Goal: Information Seeking & Learning: Learn about a topic

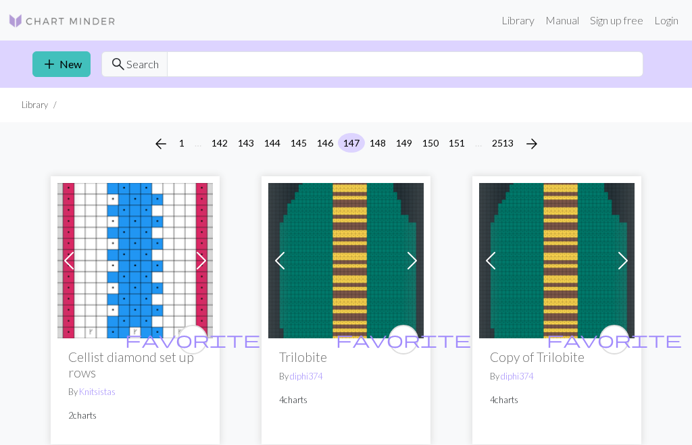
click at [328, 147] on button "146" at bounding box center [324, 143] width 27 height 20
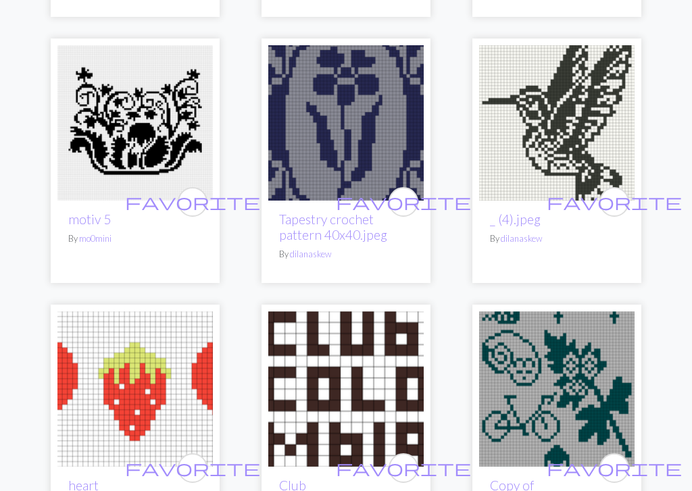
scroll to position [2370, 0]
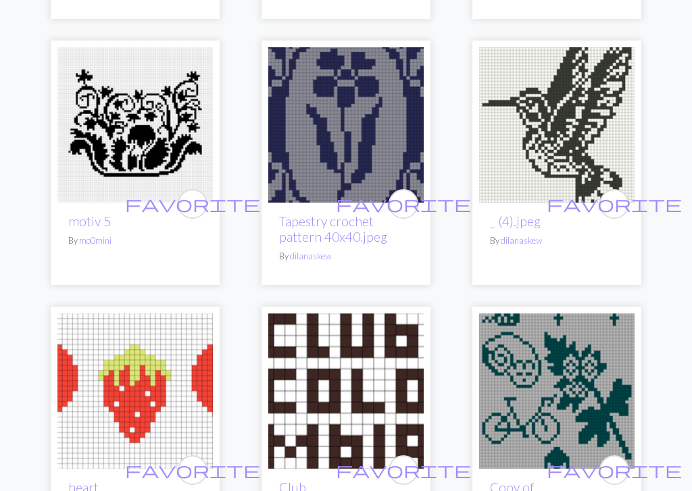
click at [582, 53] on img at bounding box center [556, 124] width 155 height 155
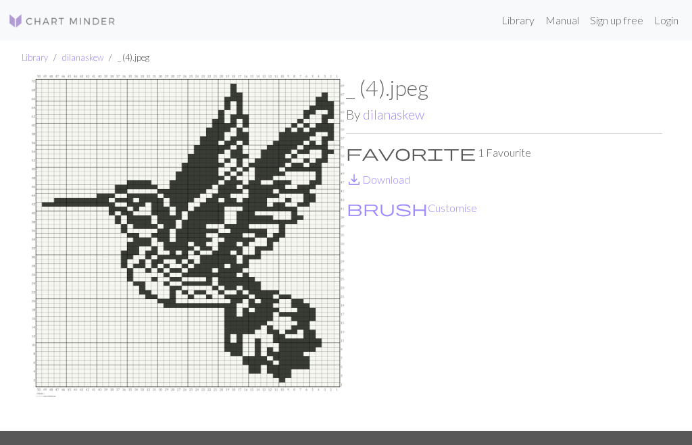
click at [209, 212] on img at bounding box center [188, 253] width 316 height 356
click at [259, 149] on img at bounding box center [188, 253] width 316 height 356
click at [243, 45] on ul "Library dilanaskew _ (4).jpeg" at bounding box center [346, 58] width 692 height 34
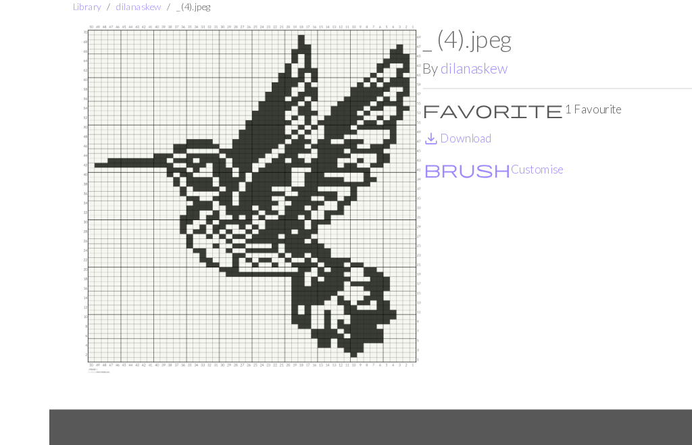
scroll to position [19, 0]
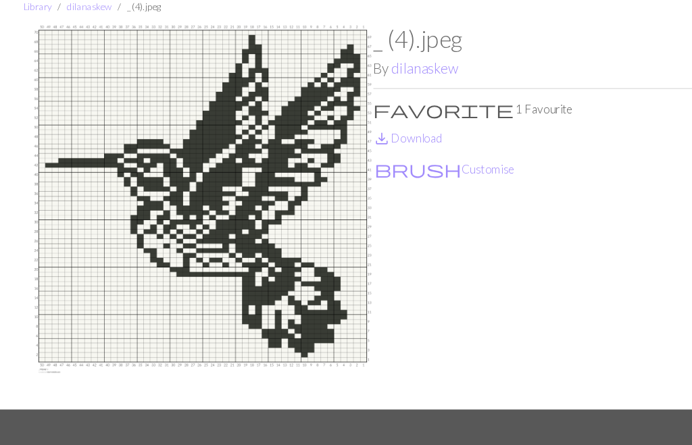
scroll to position [111, 0]
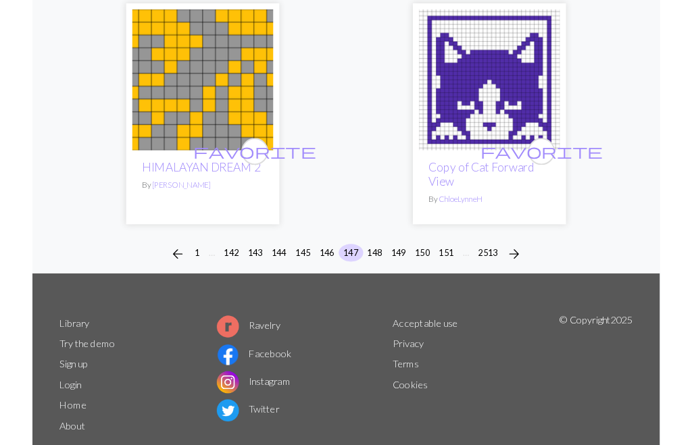
scroll to position [4620, 0]
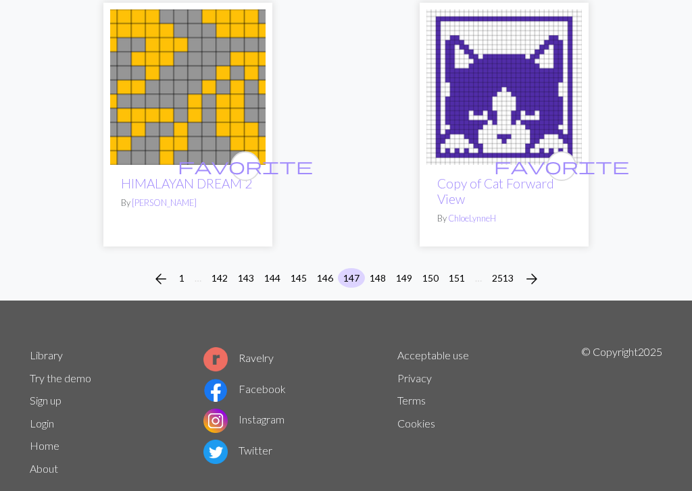
click at [326, 268] on button "146" at bounding box center [324, 278] width 27 height 20
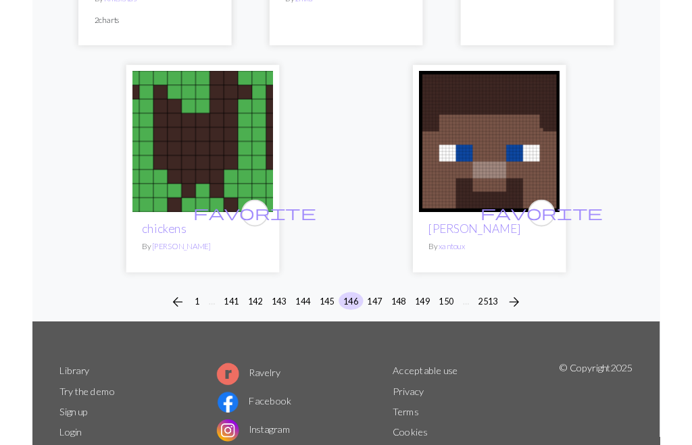
scroll to position [4636, 0]
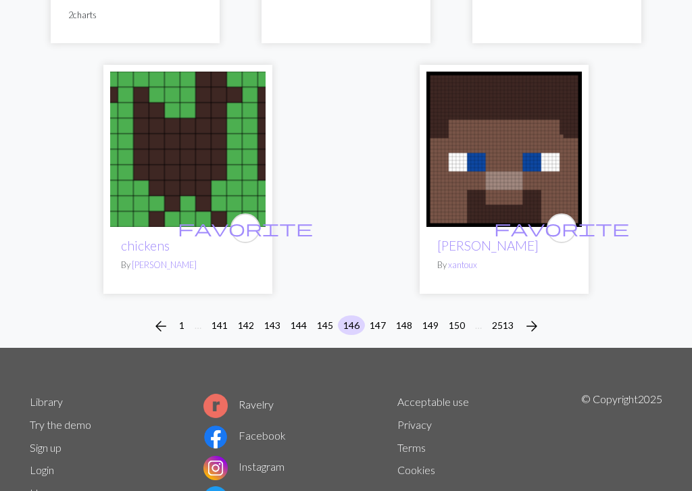
click at [320, 315] on button "145" at bounding box center [324, 325] width 27 height 20
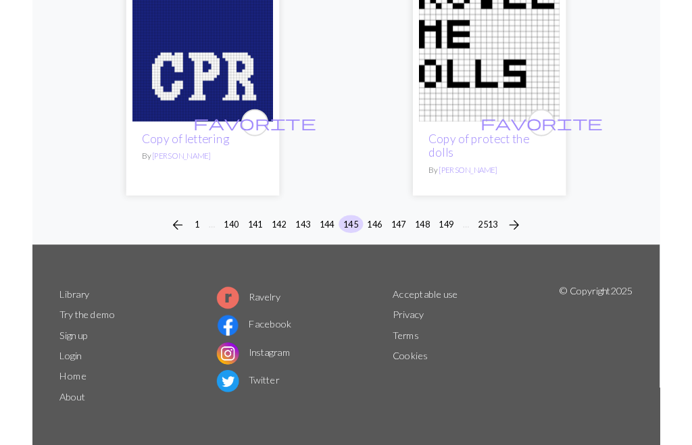
scroll to position [4697, 0]
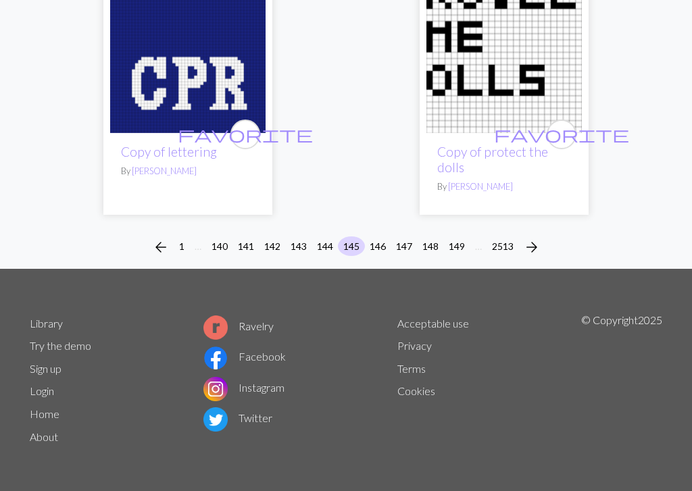
click at [326, 248] on button "144" at bounding box center [324, 246] width 27 height 20
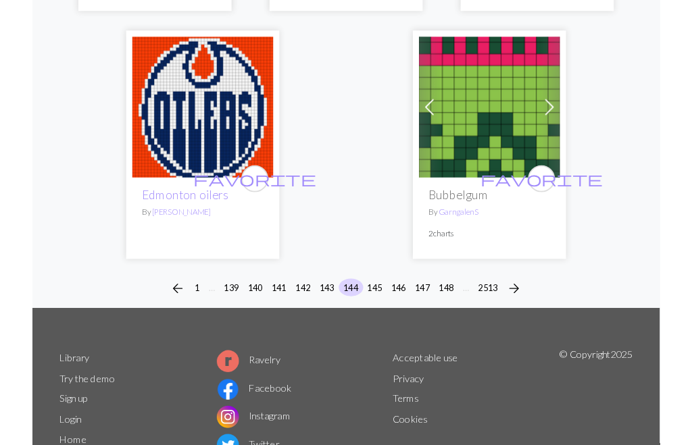
scroll to position [4659, 0]
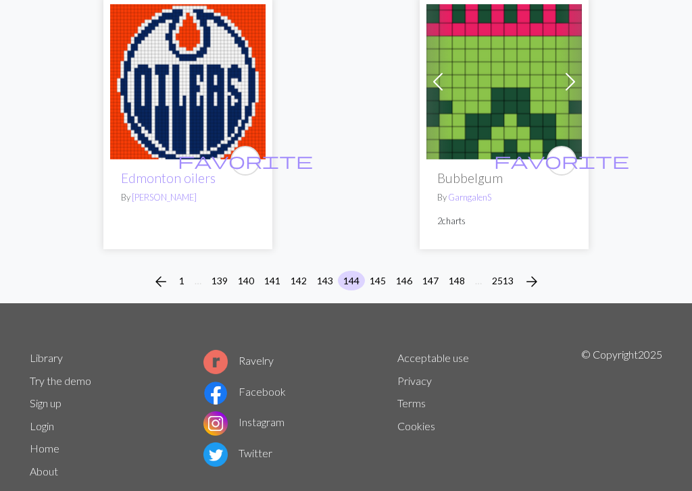
click at [321, 271] on button "143" at bounding box center [324, 281] width 27 height 20
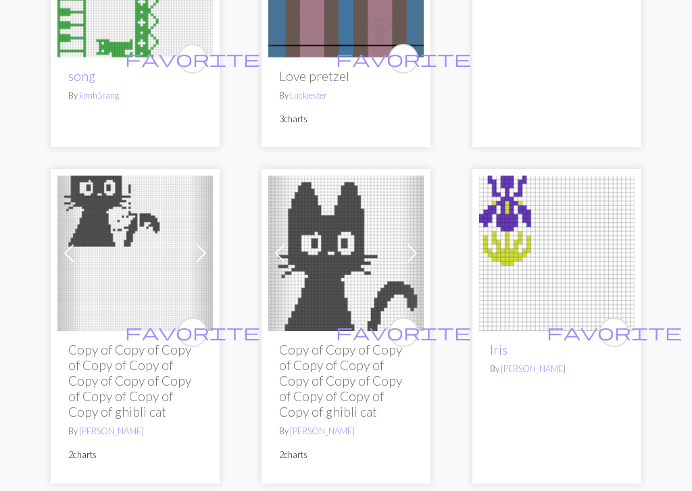
scroll to position [3035, 0]
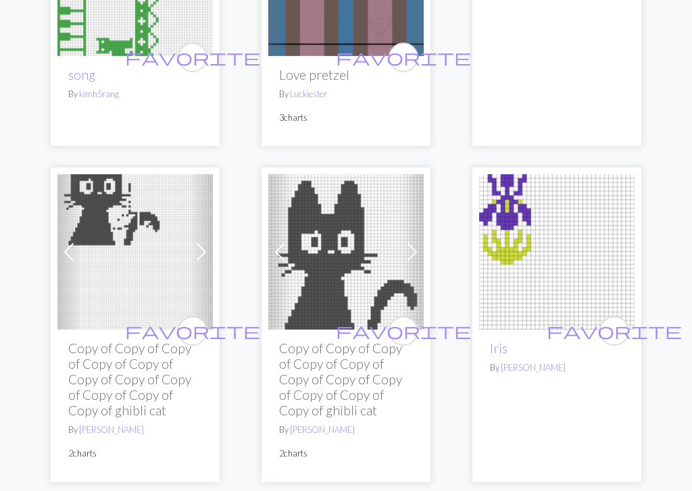
click at [331, 341] on h2 "Copy of Copy of Copy of Copy of Copy of Copy of Copy of Copy of Copy of Copy of…" at bounding box center [346, 380] width 134 height 78
click at [333, 341] on h2 "Copy of Copy of Copy of Copy of Copy of Copy of Copy of Copy of Copy of Copy of…" at bounding box center [346, 380] width 134 height 78
click at [332, 341] on h2 "Copy of Copy of Copy of Copy of Copy of Copy of Copy of Copy of Copy of Copy of…" at bounding box center [346, 380] width 134 height 78
click at [359, 226] on img at bounding box center [345, 252] width 155 height 155
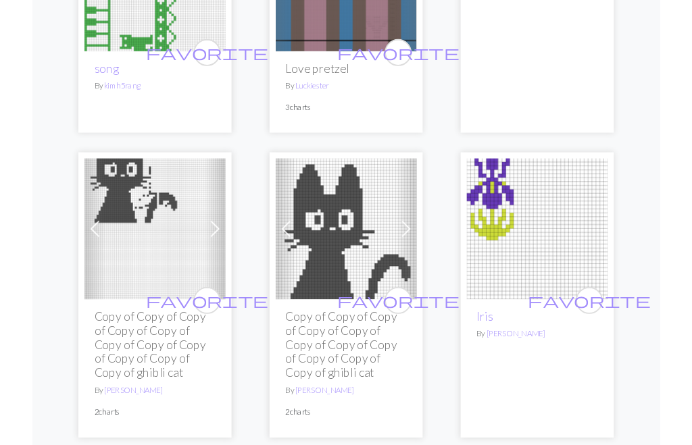
scroll to position [3035, 0]
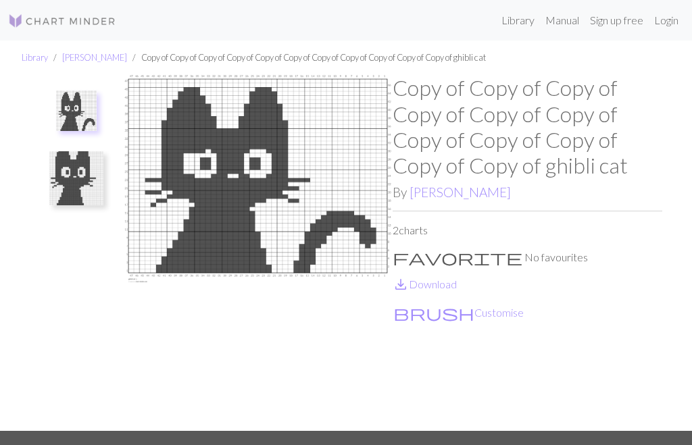
click at [230, 191] on img at bounding box center [258, 253] width 270 height 356
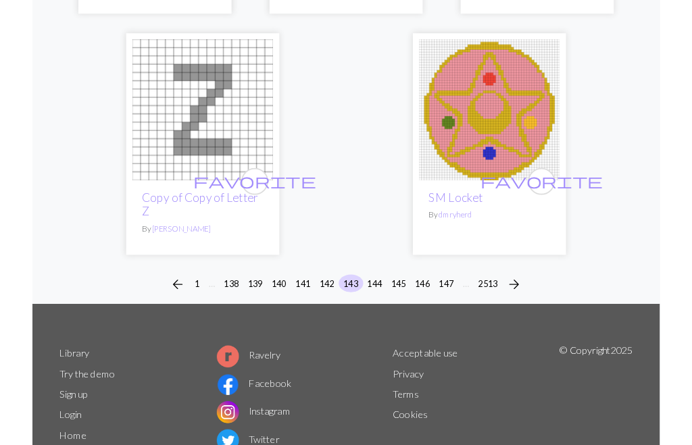
scroll to position [4722, 0]
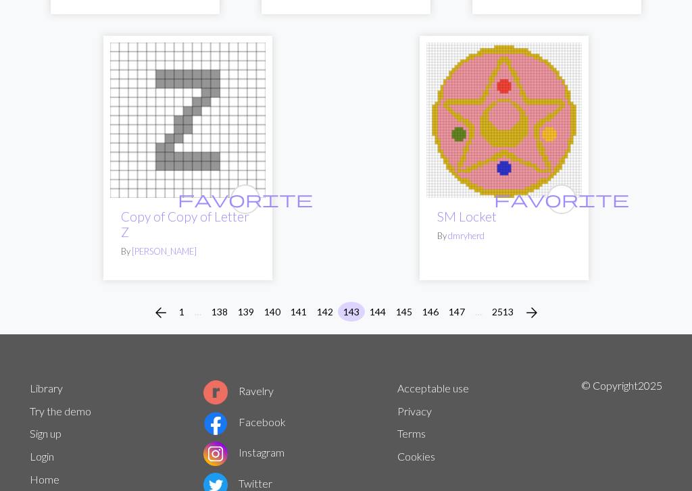
click at [328, 322] on button "142" at bounding box center [324, 312] width 27 height 20
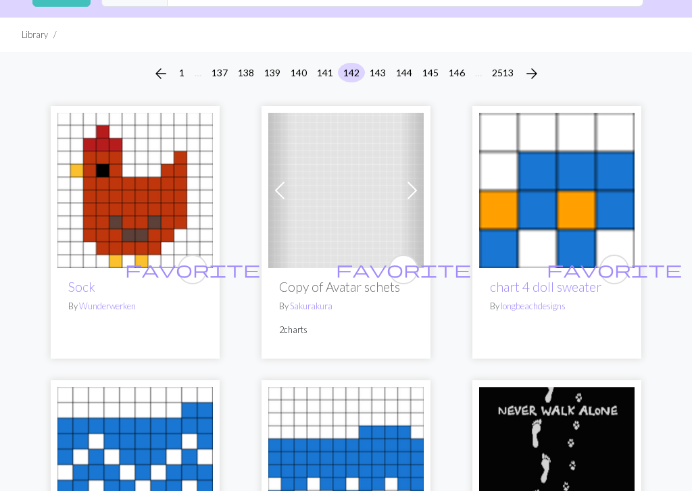
scroll to position [67, 0]
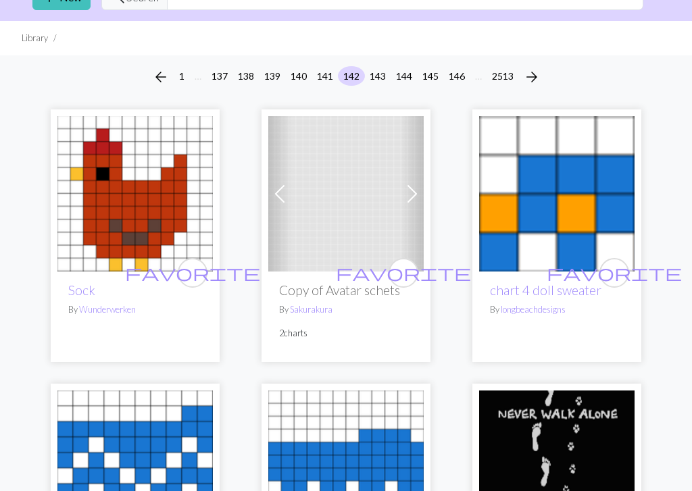
click at [413, 196] on span at bounding box center [412, 194] width 22 height 22
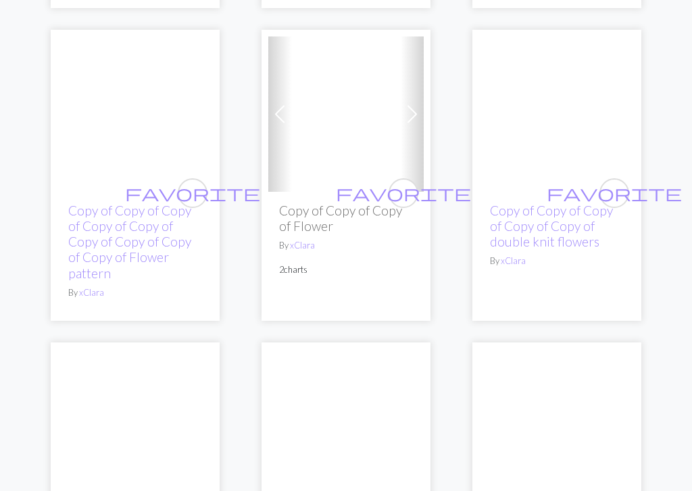
scroll to position [3158, 0]
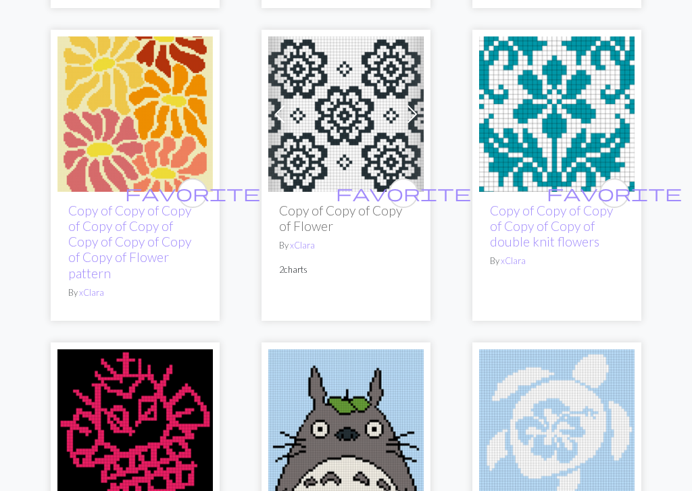
click at [343, 153] on img at bounding box center [345, 113] width 155 height 155
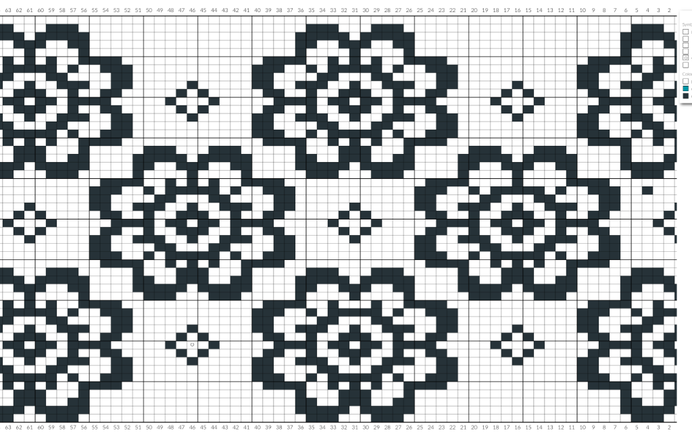
click at [180, 75] on img at bounding box center [258, 253] width 270 height 356
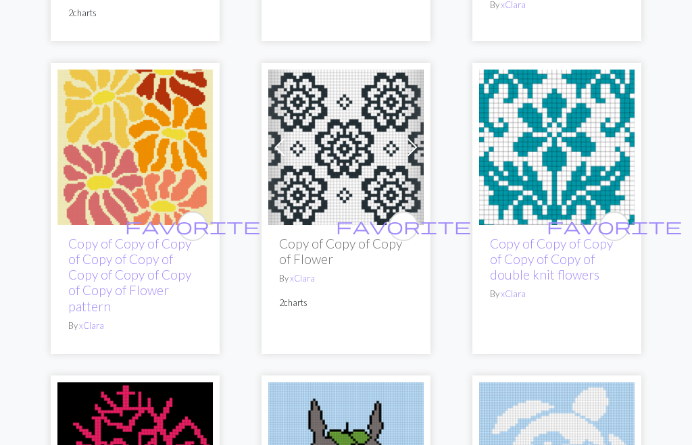
scroll to position [3126, 0]
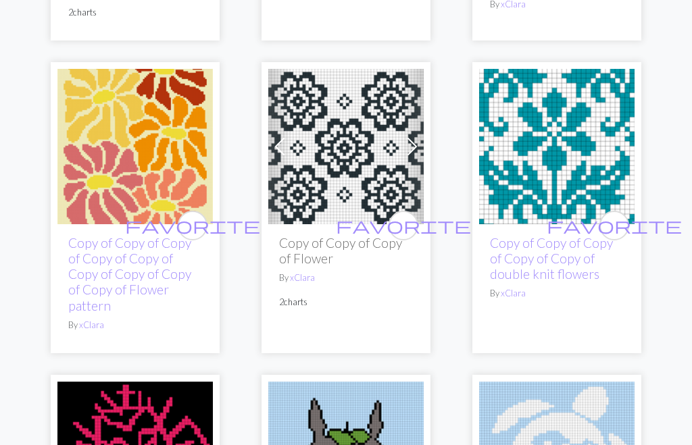
click at [321, 155] on img at bounding box center [345, 146] width 155 height 155
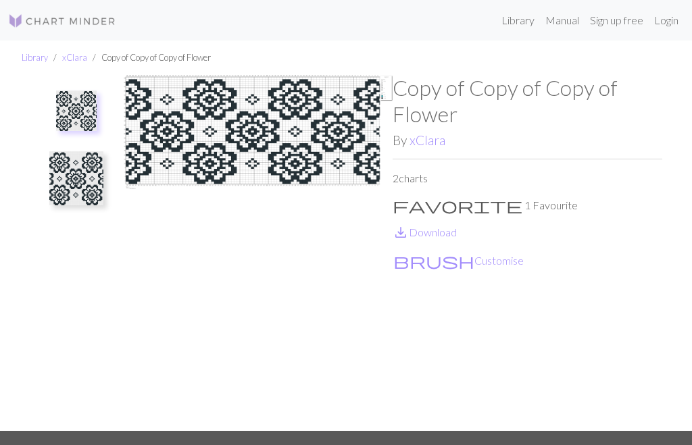
click at [78, 107] on img at bounding box center [76, 111] width 41 height 41
click at [75, 112] on img at bounding box center [76, 111] width 41 height 41
click at [81, 187] on img at bounding box center [76, 178] width 54 height 54
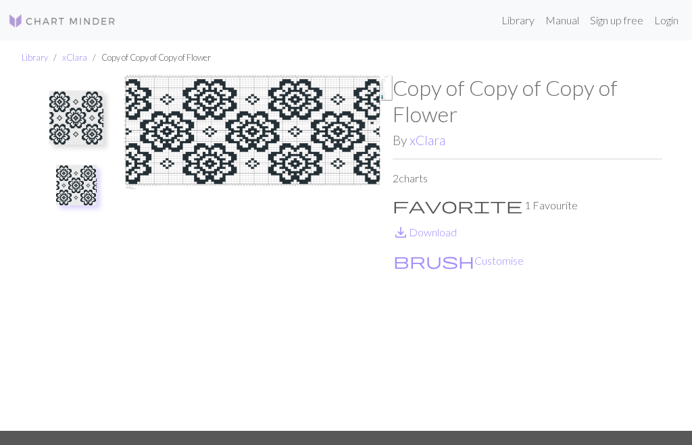
click at [235, 132] on img at bounding box center [258, 253] width 270 height 356
click at [234, 131] on img at bounding box center [258, 253] width 270 height 356
click at [274, 107] on img at bounding box center [258, 253] width 270 height 356
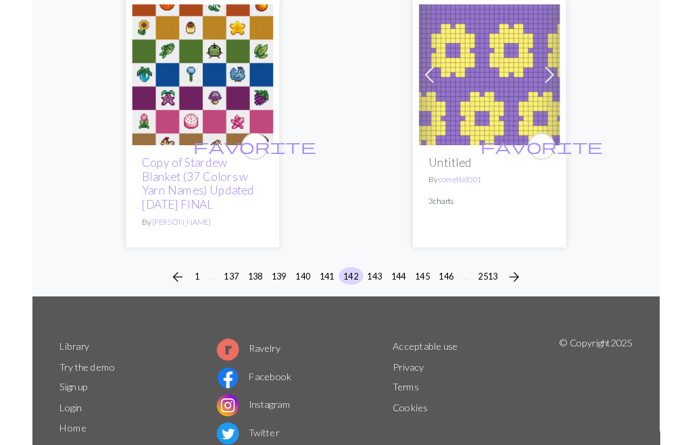
scroll to position [4706, 0]
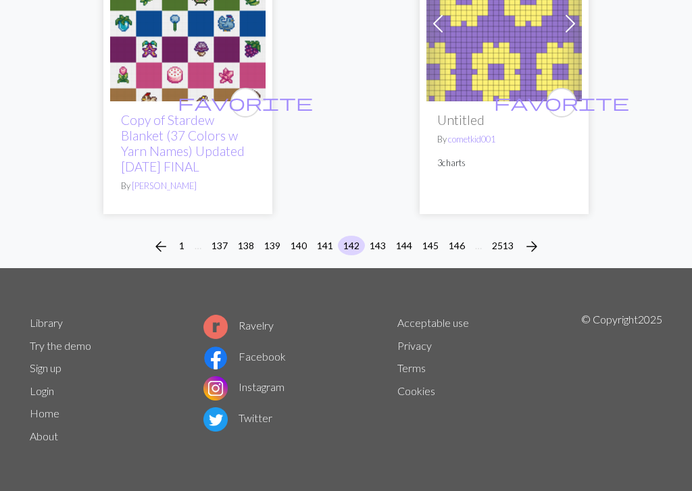
click at [325, 243] on button "141" at bounding box center [324, 246] width 27 height 20
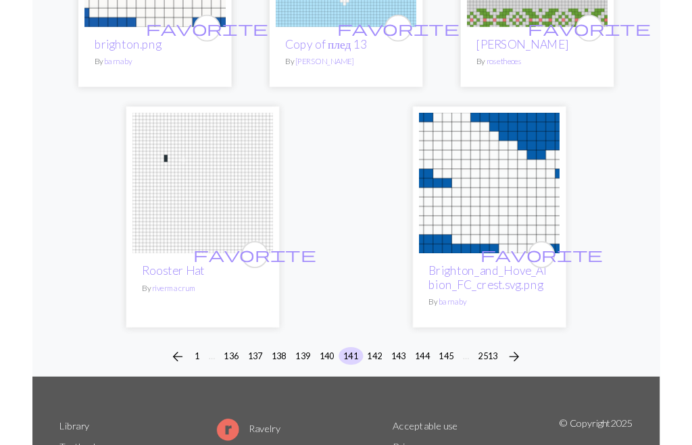
scroll to position [4532, 0]
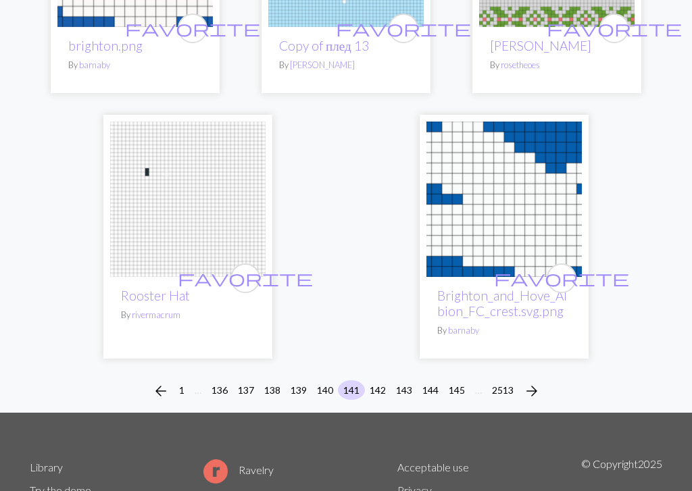
click at [329, 380] on button "140" at bounding box center [324, 390] width 27 height 20
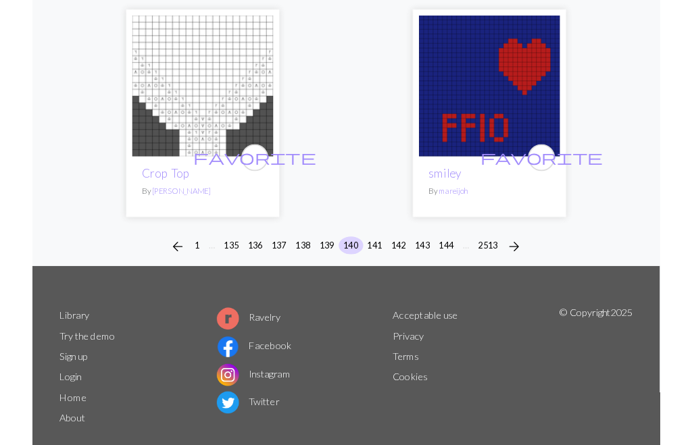
scroll to position [4511, 0]
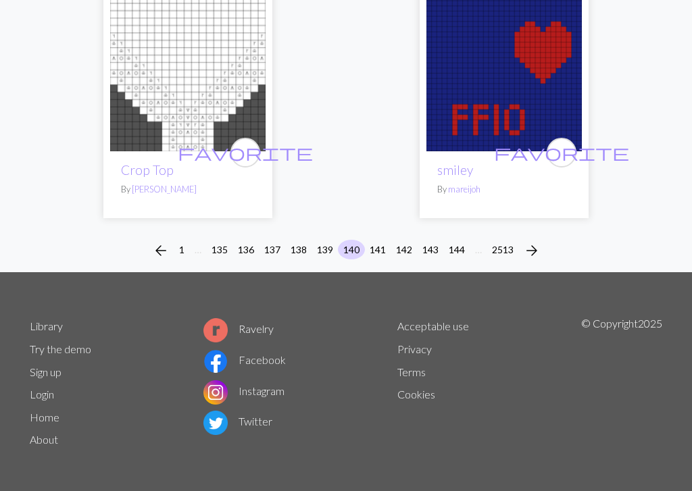
click at [324, 252] on button "139" at bounding box center [324, 250] width 27 height 20
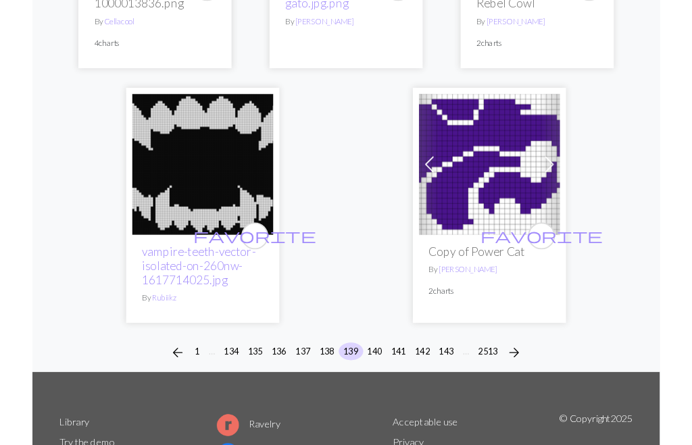
scroll to position [4613, 0]
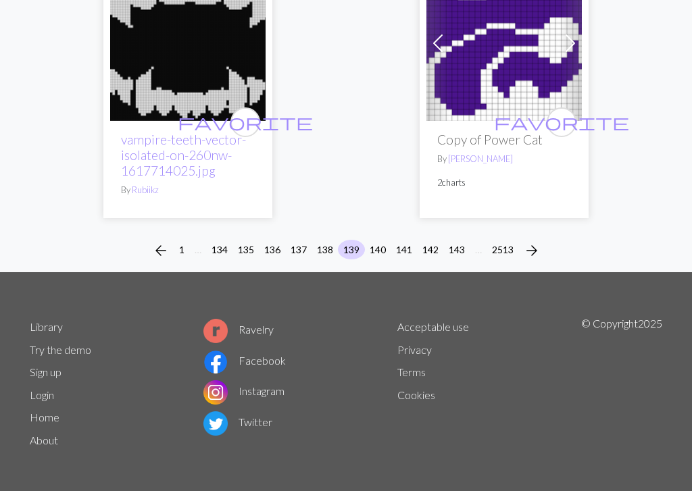
click at [328, 244] on button "138" at bounding box center [324, 250] width 27 height 20
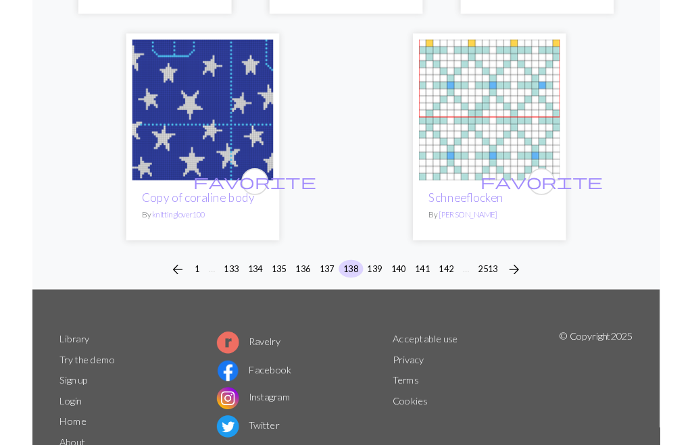
scroll to position [4643, 0]
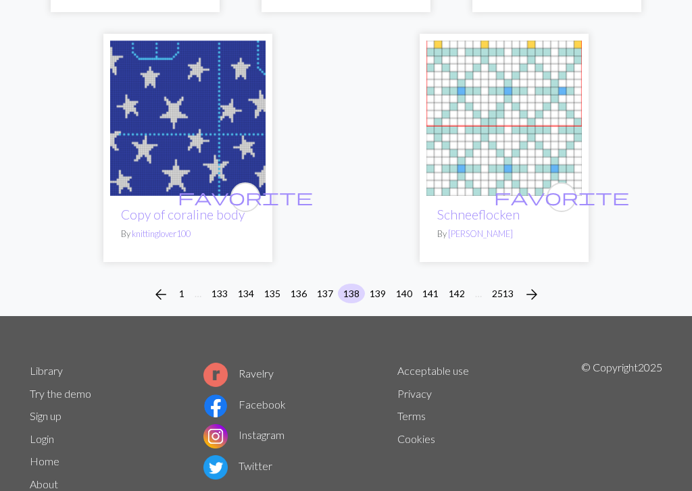
click at [326, 284] on button "137" at bounding box center [324, 294] width 27 height 20
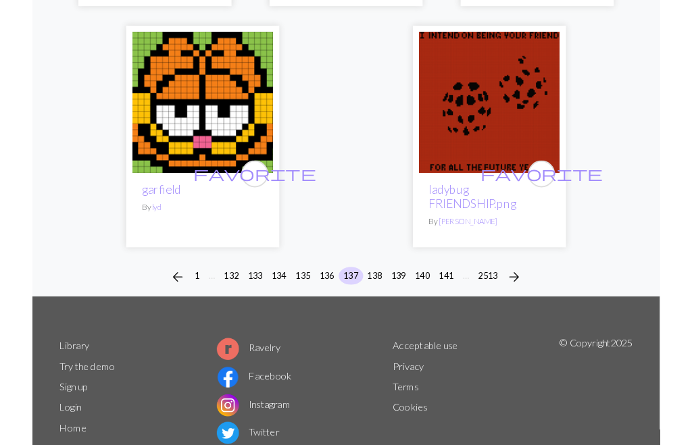
scroll to position [4464, 0]
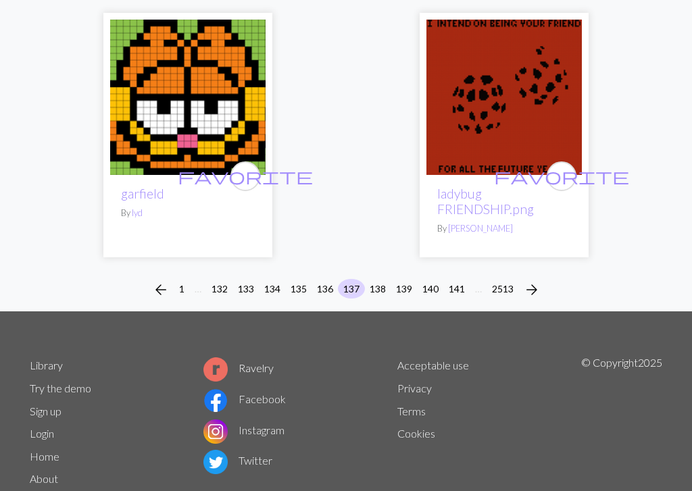
click at [329, 279] on button "136" at bounding box center [324, 289] width 27 height 20
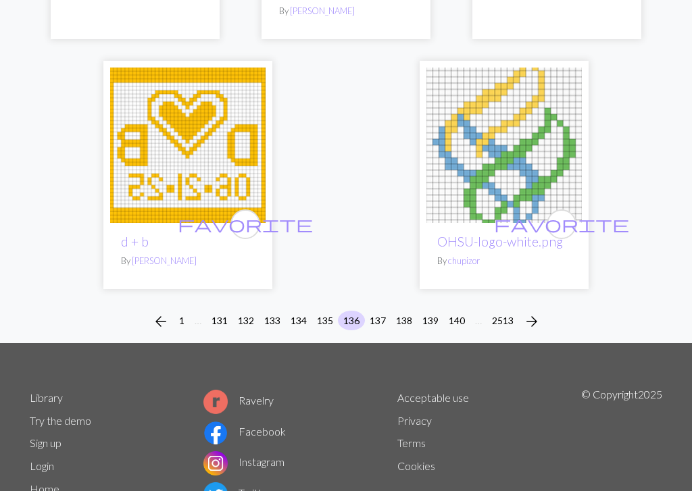
scroll to position [4495, 0]
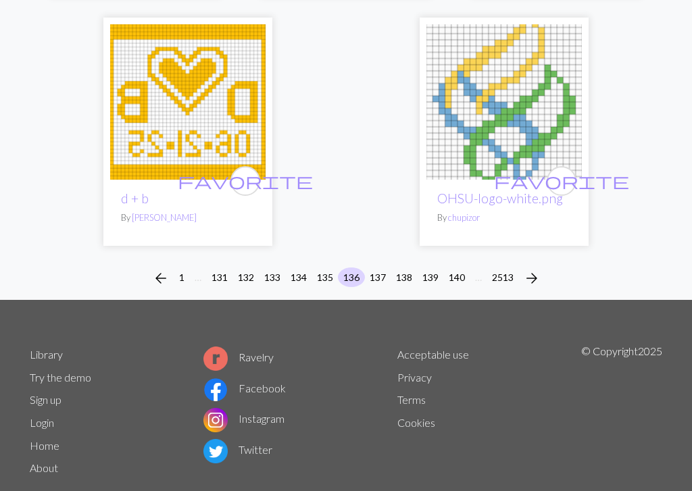
click at [334, 268] on li "135" at bounding box center [325, 279] width 26 height 22
click at [332, 268] on button "135" at bounding box center [324, 278] width 27 height 20
click at [329, 257] on div "arrow_back 1 … 131 132 133 134 135 136 137 138 139 140 … 2513 arrow_forward" at bounding box center [346, 278] width 692 height 43
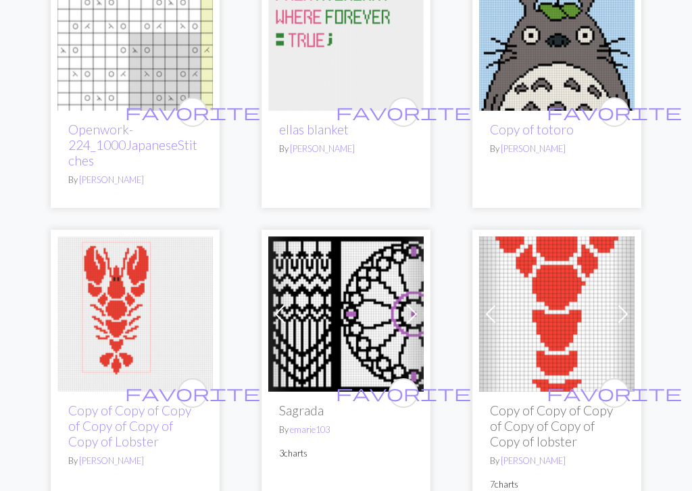
scroll to position [2957, 0]
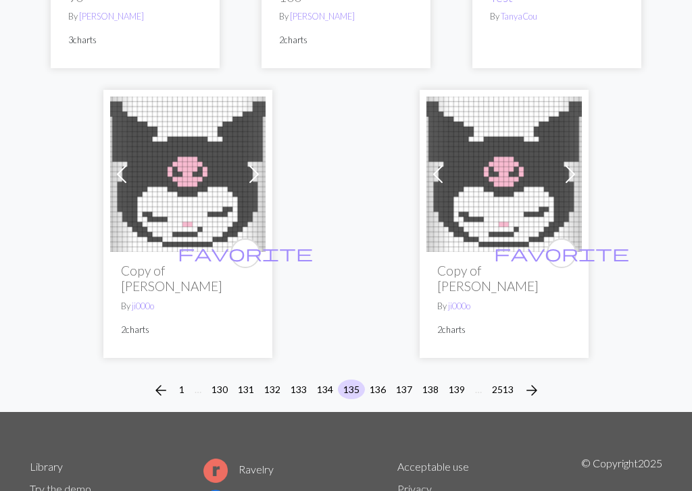
click at [327, 380] on button "134" at bounding box center [324, 390] width 27 height 20
click at [326, 380] on button "134" at bounding box center [324, 390] width 27 height 20
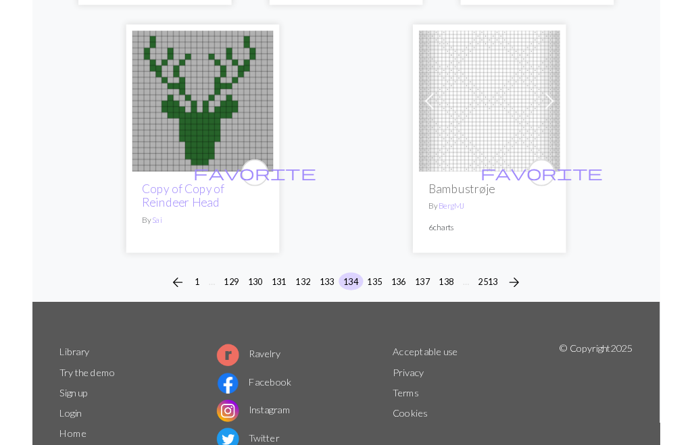
scroll to position [4456, 0]
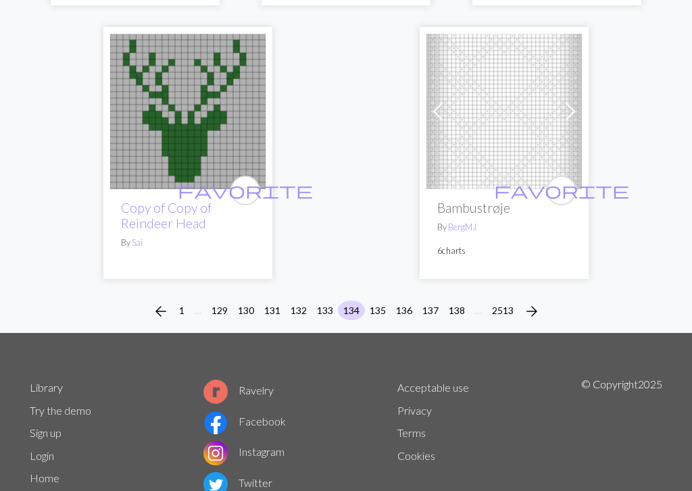
click at [323, 296] on div "arrow_back 1 … 129 130 131 132 133 134 135 136 137 138 … 2513 arrow_forward" at bounding box center [346, 311] width 692 height 43
click at [327, 301] on button "133" at bounding box center [324, 311] width 27 height 20
click at [326, 301] on button "133" at bounding box center [324, 311] width 27 height 20
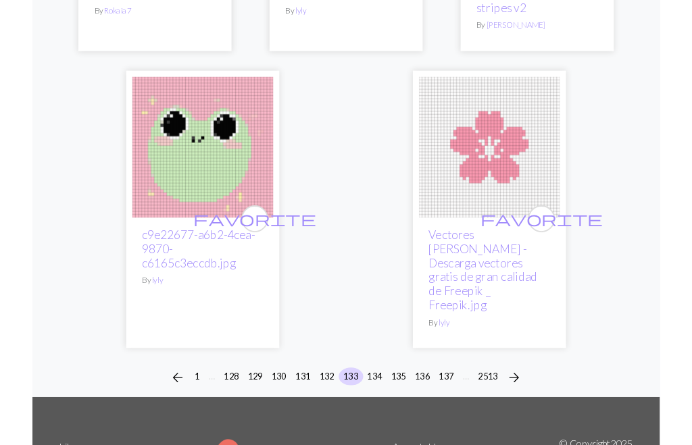
scroll to position [4697, 0]
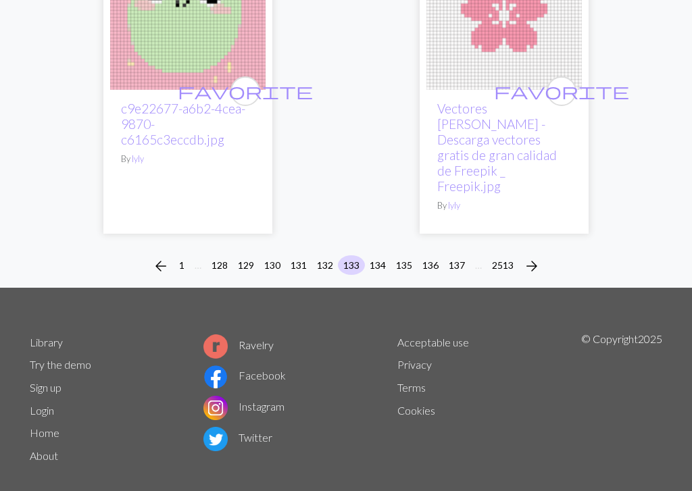
click at [327, 255] on button "132" at bounding box center [324, 265] width 27 height 20
click at [326, 255] on button "132" at bounding box center [324, 265] width 27 height 20
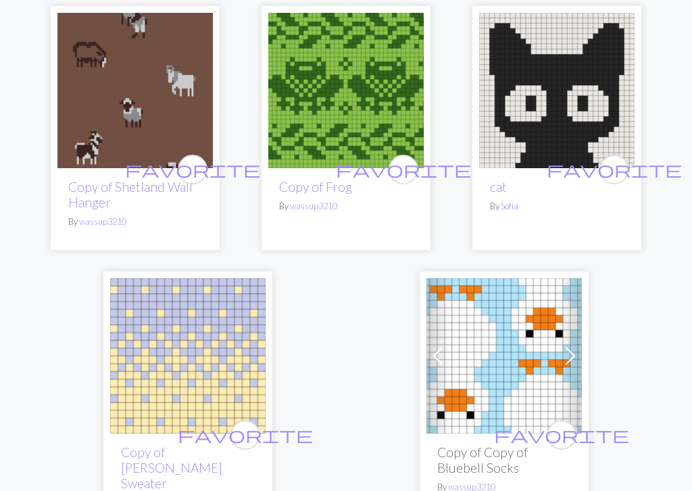
scroll to position [4414, 0]
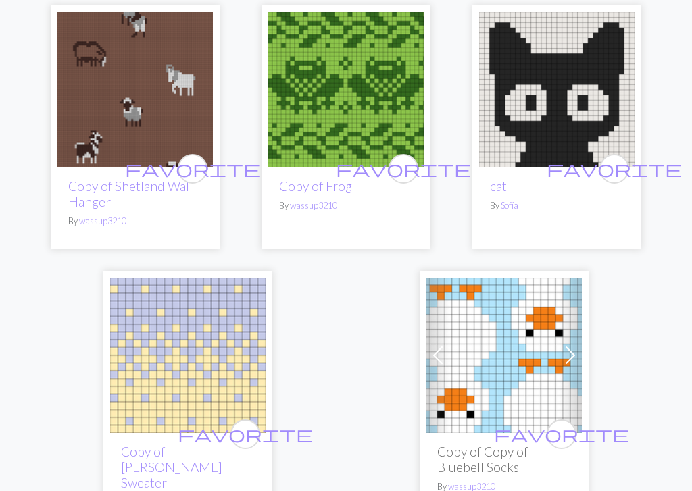
click at [588, 139] on img at bounding box center [556, 90] width 155 height 155
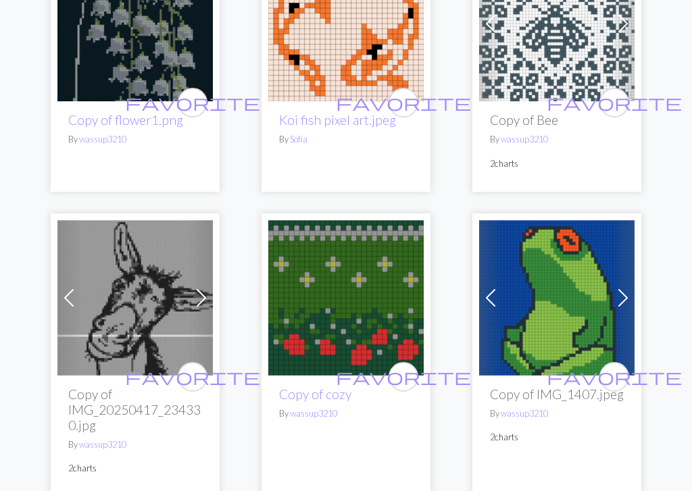
scroll to position [3066, 0]
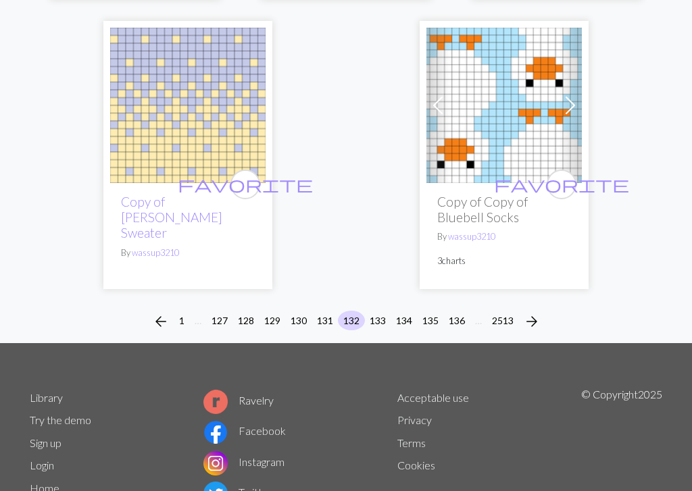
click at [324, 331] on button "131" at bounding box center [324, 321] width 27 height 20
click at [324, 330] on button "131" at bounding box center [324, 321] width 27 height 20
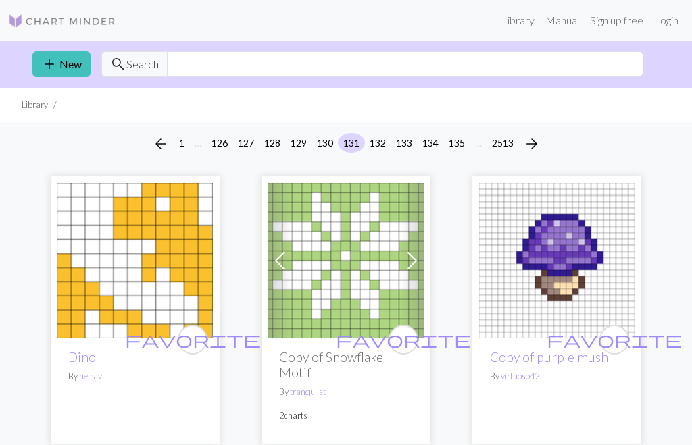
click at [343, 270] on img at bounding box center [345, 260] width 155 height 155
click at [329, 141] on button "130" at bounding box center [324, 143] width 27 height 20
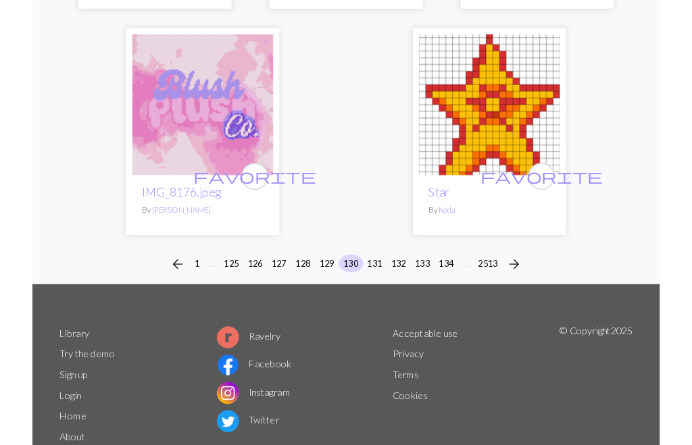
scroll to position [4557, 0]
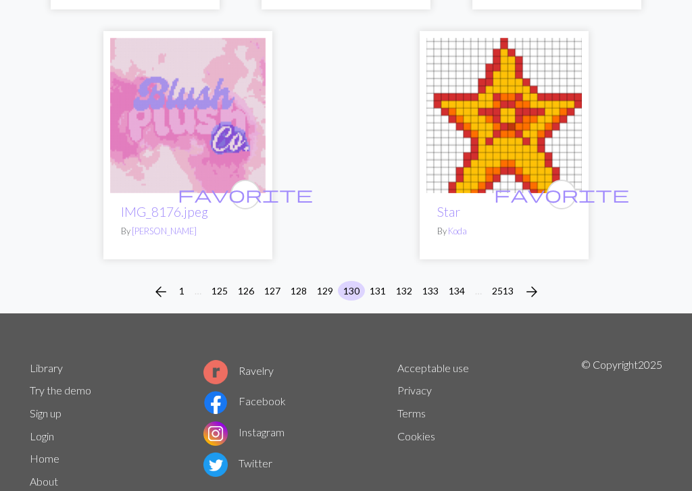
click at [325, 281] on button "129" at bounding box center [324, 291] width 27 height 20
click at [324, 281] on button "129" at bounding box center [324, 291] width 27 height 20
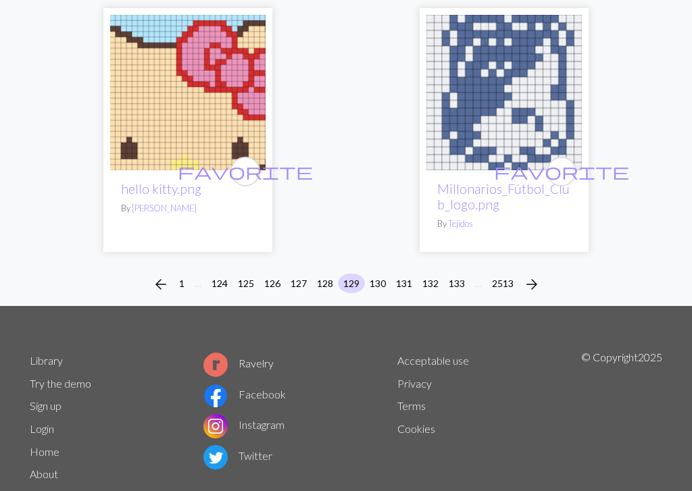
scroll to position [4515, 0]
click at [321, 274] on button "128" at bounding box center [324, 284] width 27 height 20
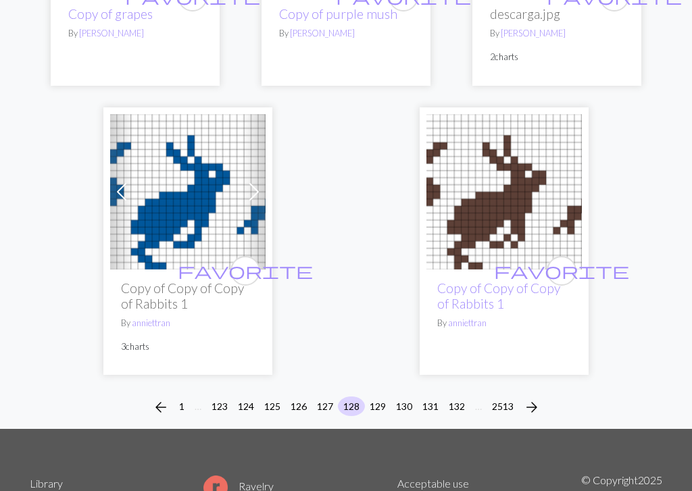
scroll to position [4432, 0]
click at [322, 397] on button "127" at bounding box center [324, 407] width 27 height 20
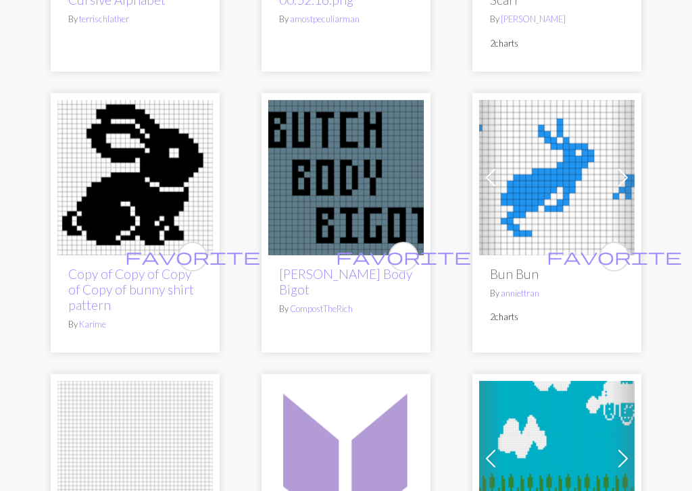
scroll to position [3687, 0]
click at [140, 107] on img at bounding box center [134, 178] width 155 height 155
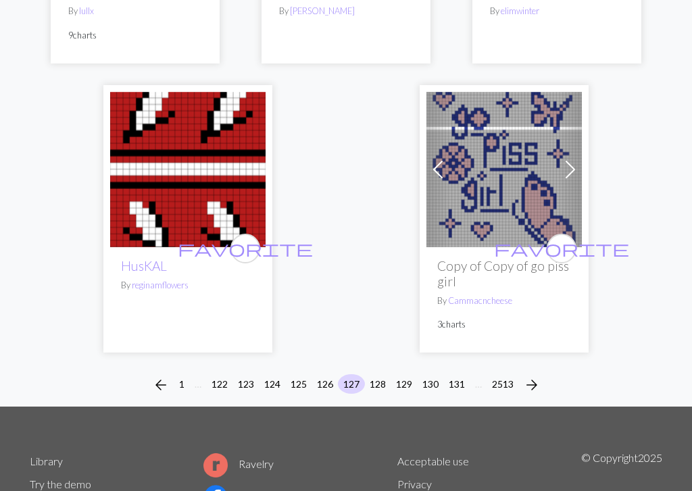
click at [324, 375] on button "126" at bounding box center [324, 385] width 27 height 20
click at [323, 374] on button "126" at bounding box center [324, 384] width 27 height 20
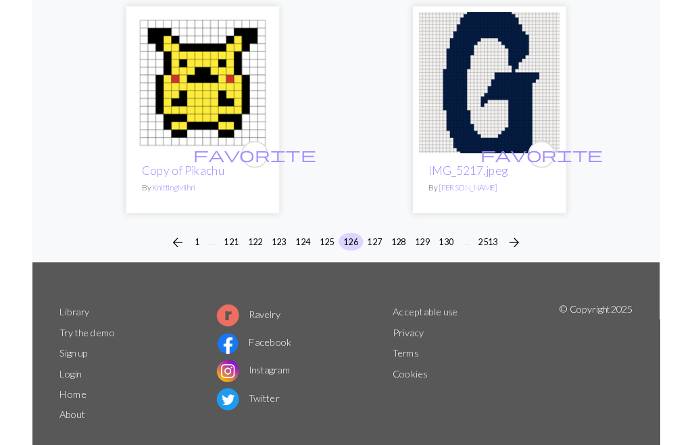
scroll to position [4574, 0]
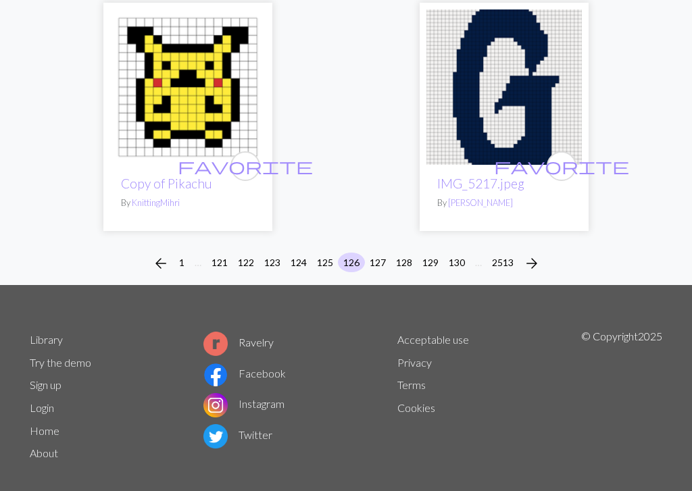
click at [324, 253] on button "125" at bounding box center [324, 263] width 27 height 20
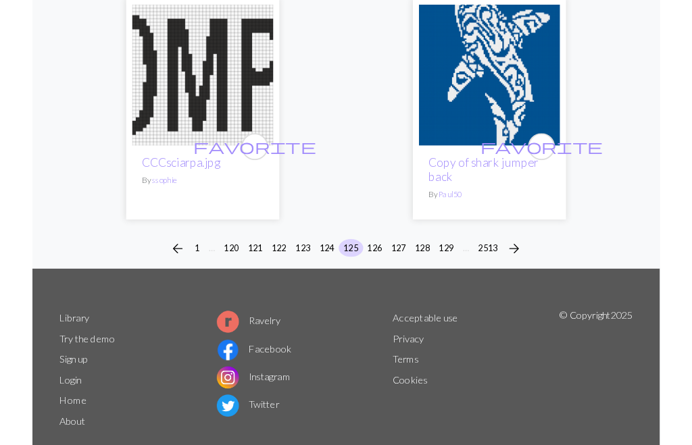
scroll to position [4425, 0]
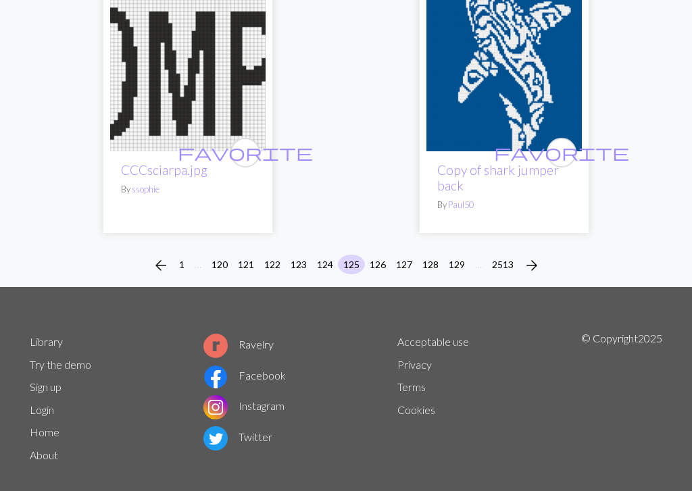
click at [326, 255] on button "124" at bounding box center [324, 265] width 27 height 20
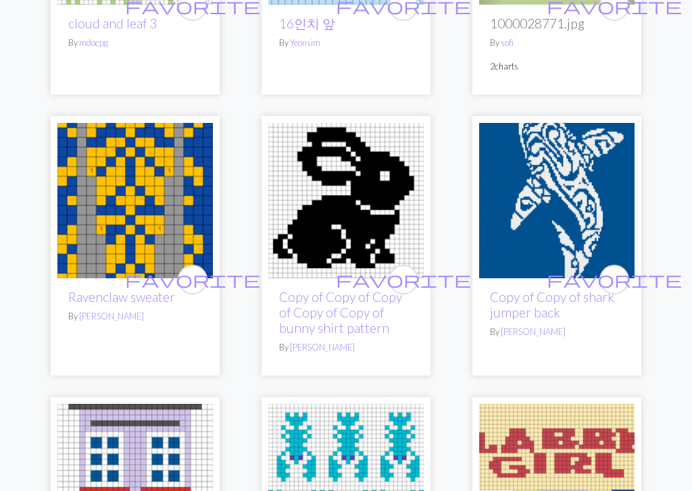
scroll to position [1498, 0]
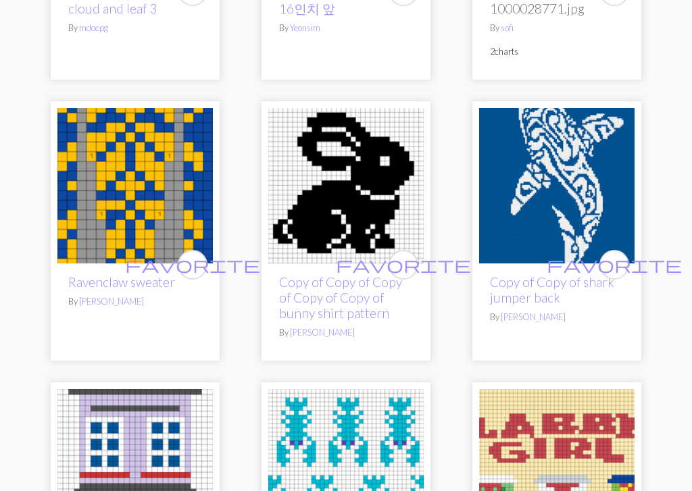
click at [341, 209] on img at bounding box center [345, 186] width 155 height 155
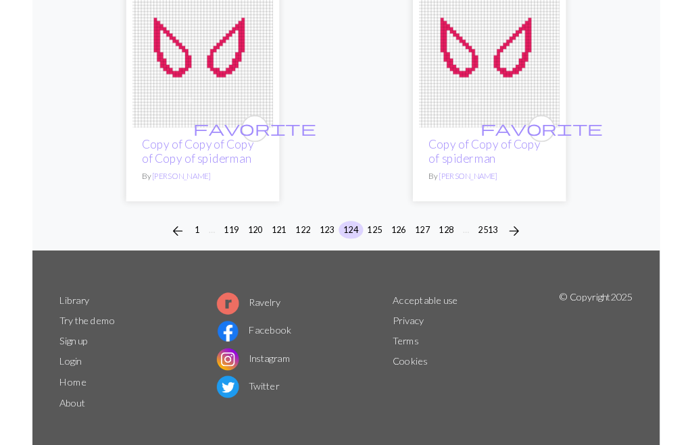
scroll to position [4612, 0]
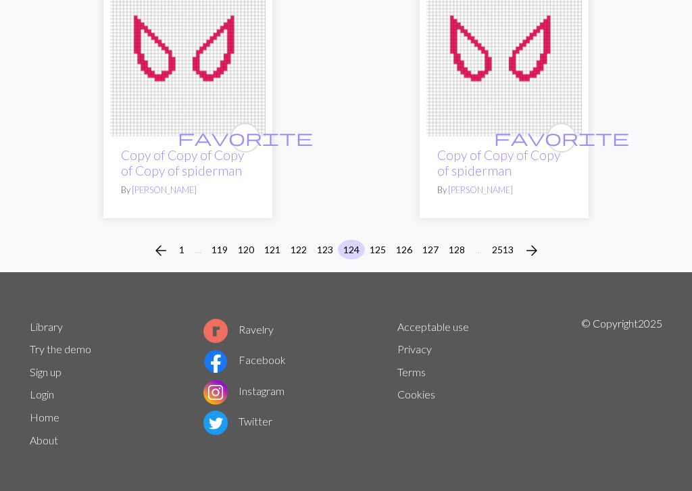
click at [322, 253] on button "123" at bounding box center [324, 250] width 27 height 20
click at [324, 244] on button "123" at bounding box center [324, 250] width 27 height 20
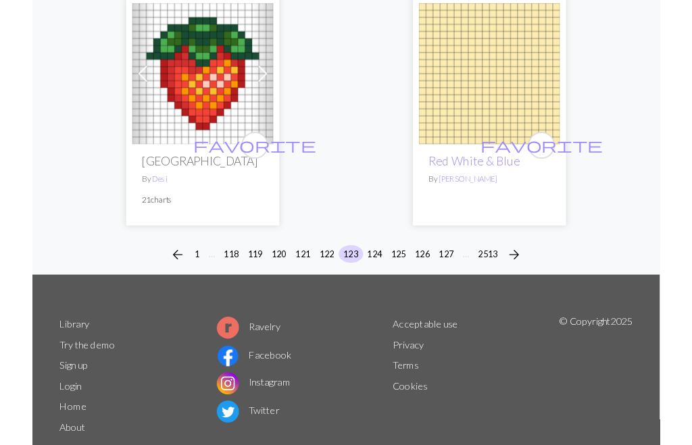
scroll to position [4667, 0]
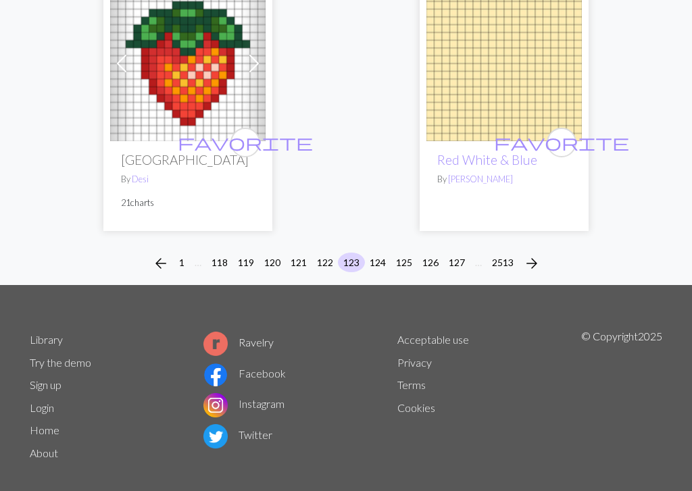
click at [328, 253] on button "122" at bounding box center [324, 263] width 27 height 20
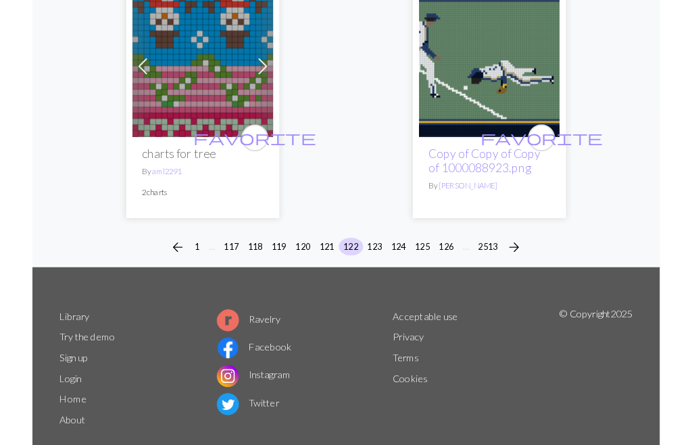
scroll to position [4620, 0]
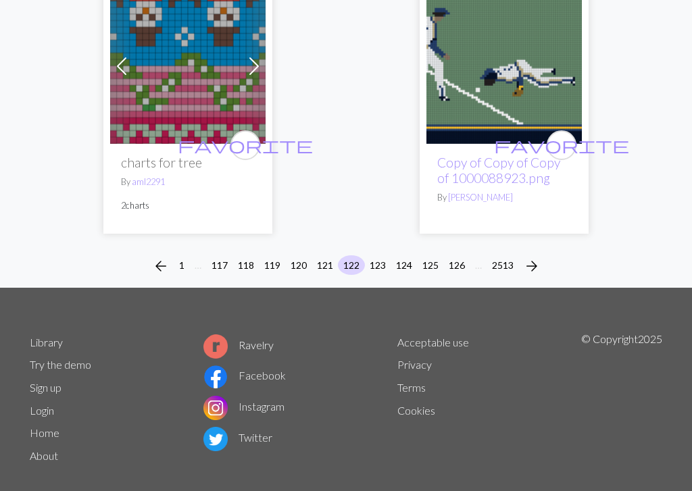
click at [330, 255] on button "121" at bounding box center [324, 265] width 27 height 20
click at [329, 255] on button "121" at bounding box center [324, 265] width 27 height 20
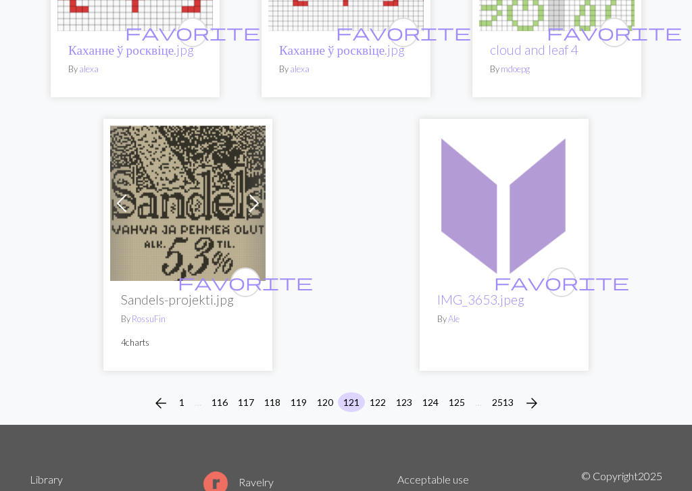
scroll to position [4473, 0]
click at [323, 393] on button "120" at bounding box center [324, 403] width 27 height 20
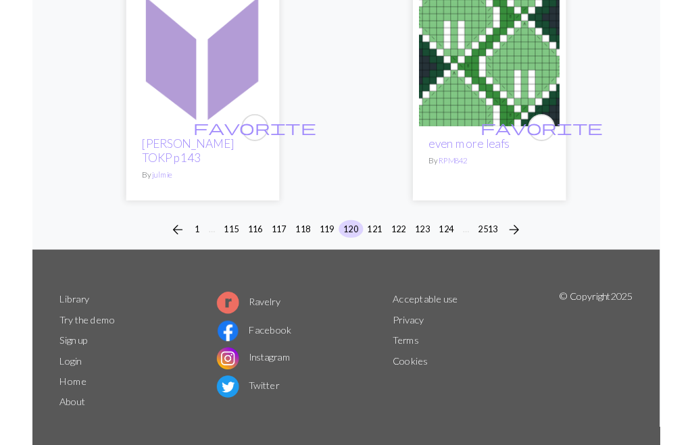
scroll to position [4644, 0]
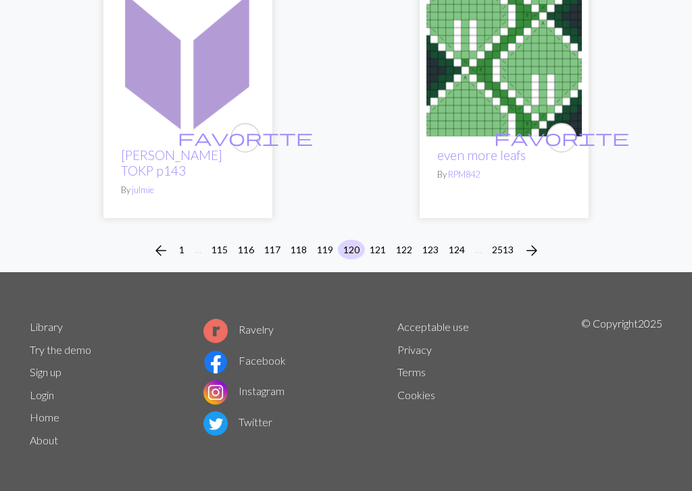
click at [328, 240] on button "119" at bounding box center [324, 250] width 27 height 20
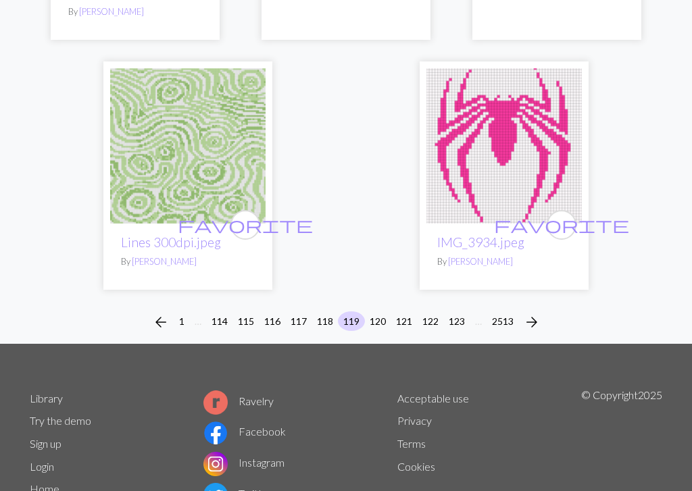
scroll to position [4511, 0]
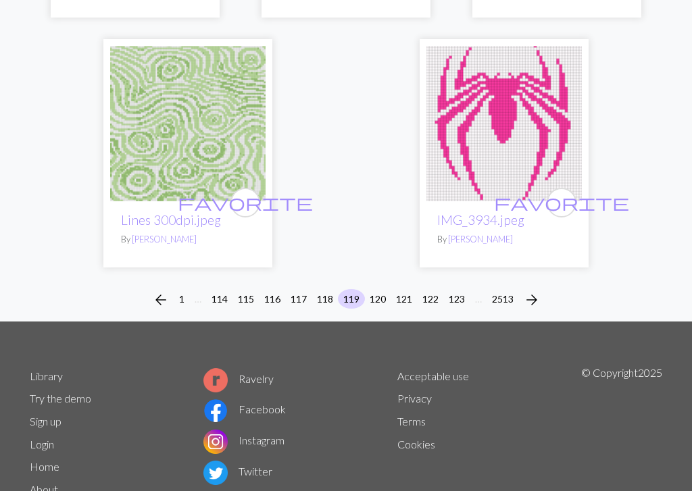
click at [323, 289] on button "118" at bounding box center [324, 299] width 27 height 20
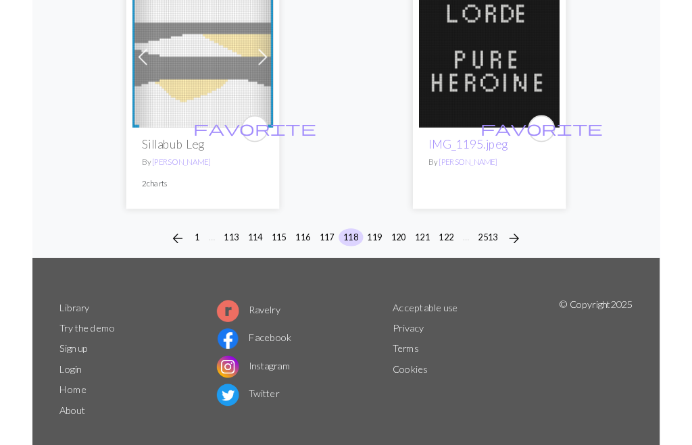
scroll to position [4592, 0]
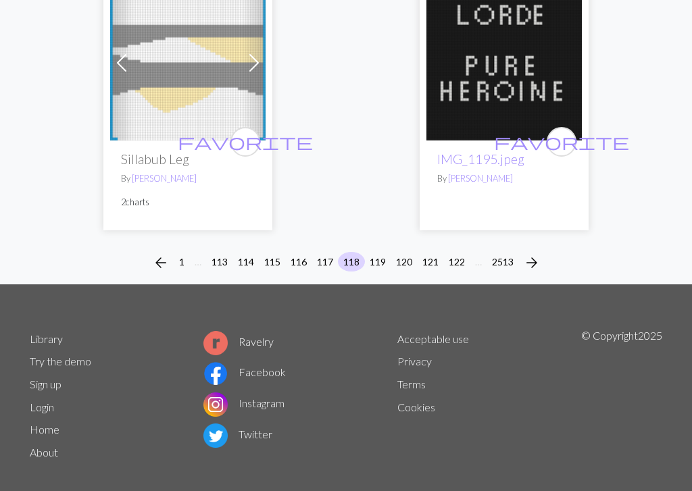
click at [322, 252] on button "117" at bounding box center [324, 262] width 27 height 20
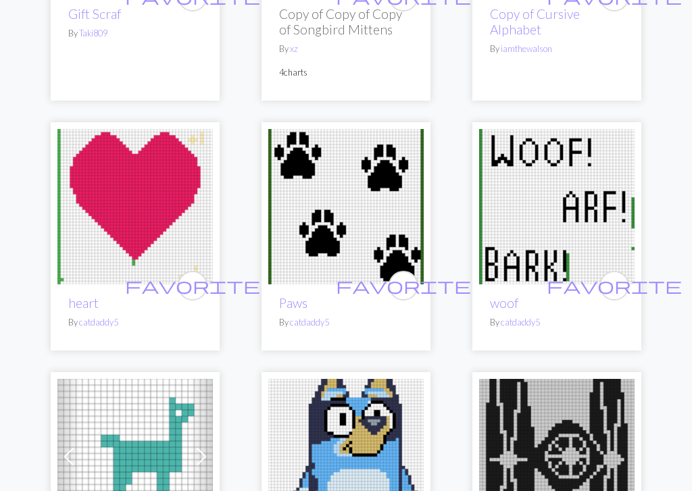
scroll to position [3052, 0]
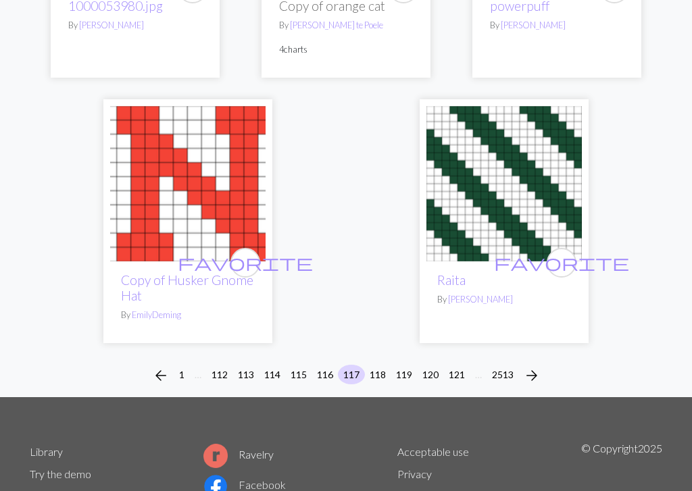
click at [328, 369] on button "116" at bounding box center [324, 375] width 27 height 20
click at [328, 368] on button "116" at bounding box center [324, 375] width 27 height 20
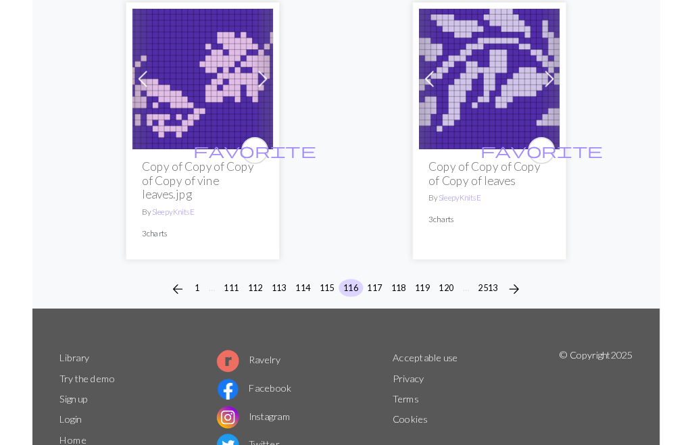
scroll to position [4732, 0]
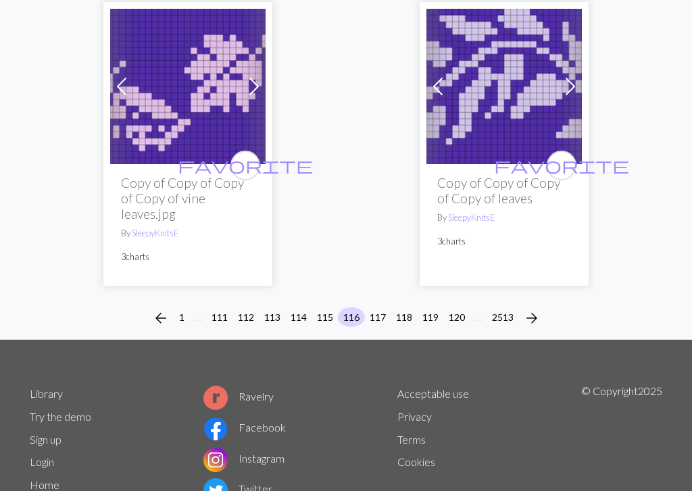
click at [325, 307] on button "115" at bounding box center [324, 317] width 27 height 20
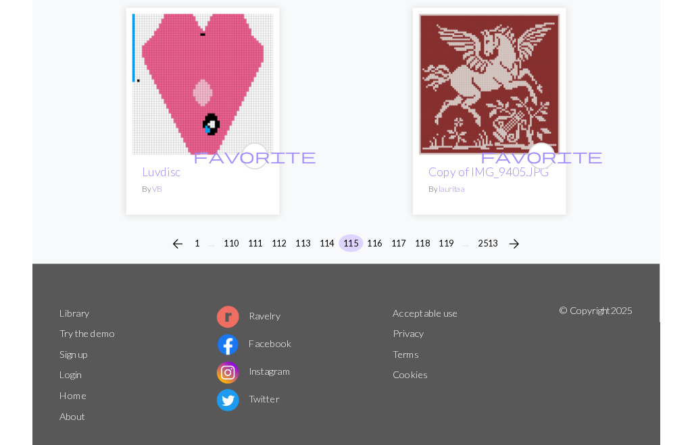
scroll to position [4573, 0]
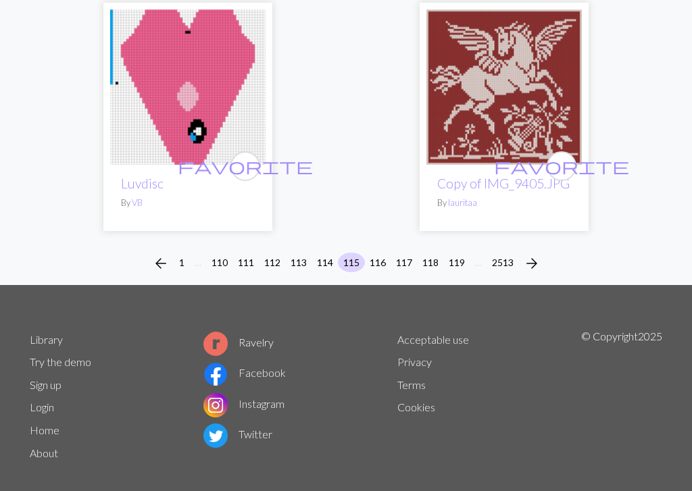
click at [326, 253] on button "114" at bounding box center [324, 263] width 27 height 20
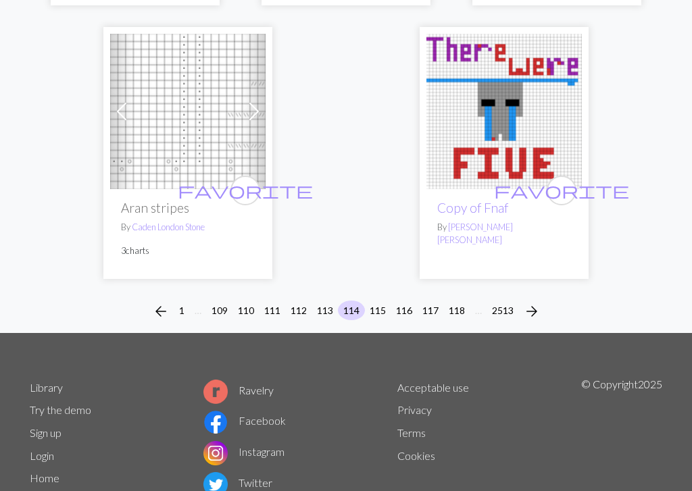
scroll to position [4535, 0]
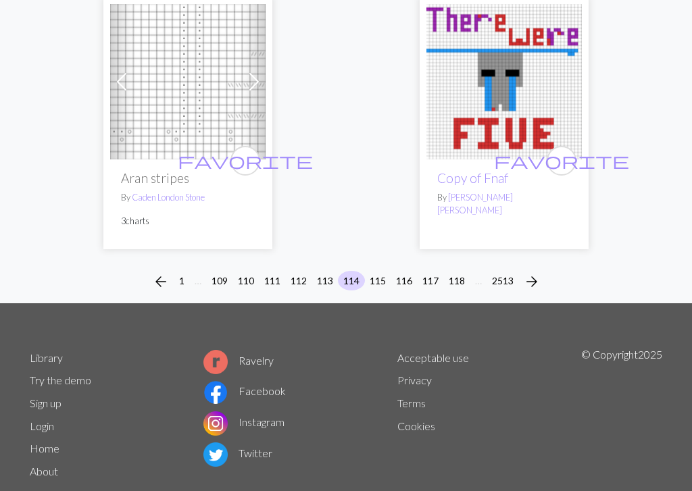
click at [322, 271] on button "113" at bounding box center [324, 281] width 27 height 20
click at [321, 271] on button "113" at bounding box center [324, 281] width 27 height 20
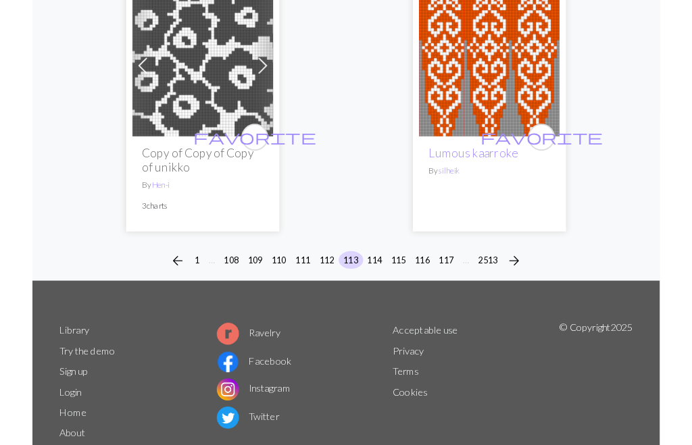
scroll to position [4613, 0]
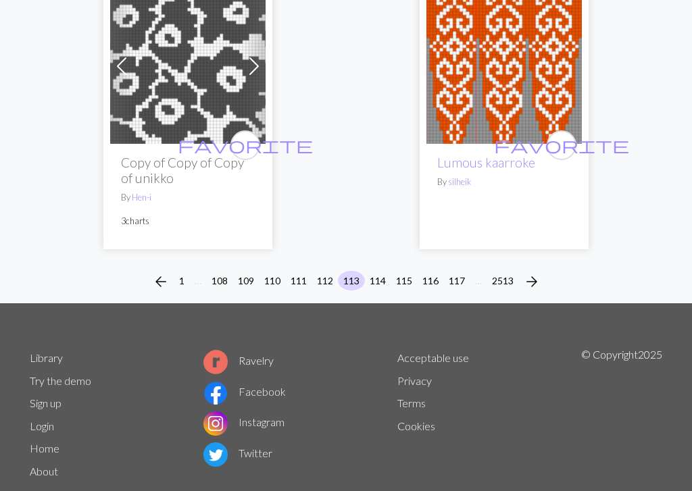
click at [331, 271] on button "112" at bounding box center [324, 281] width 27 height 20
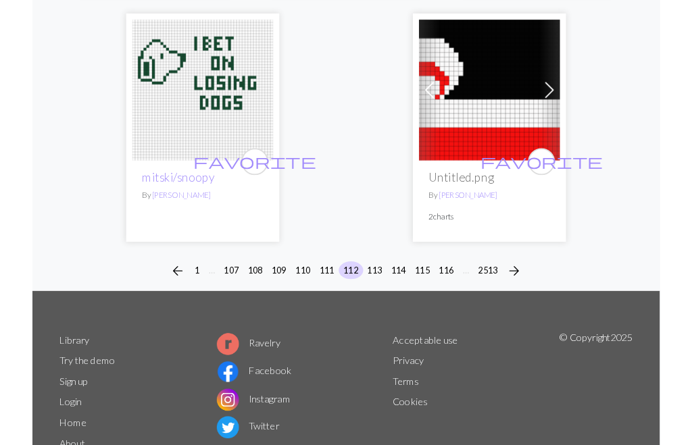
scroll to position [4579, 0]
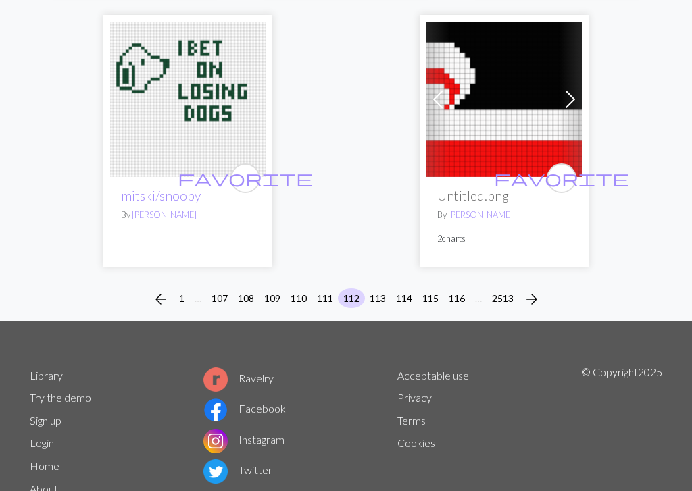
click at [328, 288] on button "111" at bounding box center [324, 298] width 27 height 20
click at [334, 288] on button "111" at bounding box center [324, 298] width 27 height 20
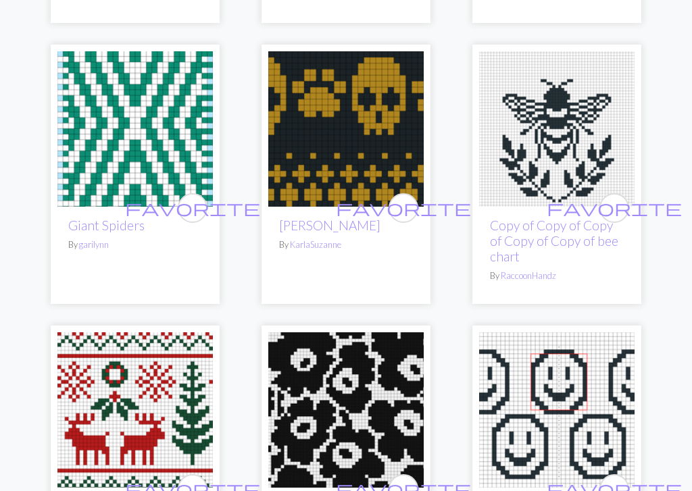
scroll to position [4001, 0]
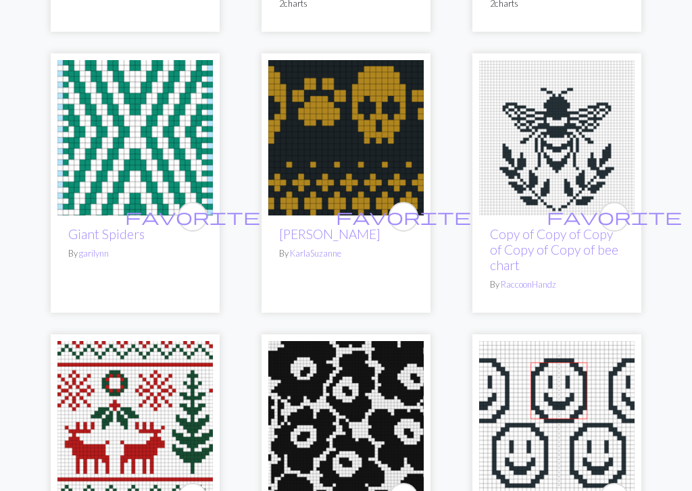
click at [557, 147] on img at bounding box center [556, 137] width 155 height 155
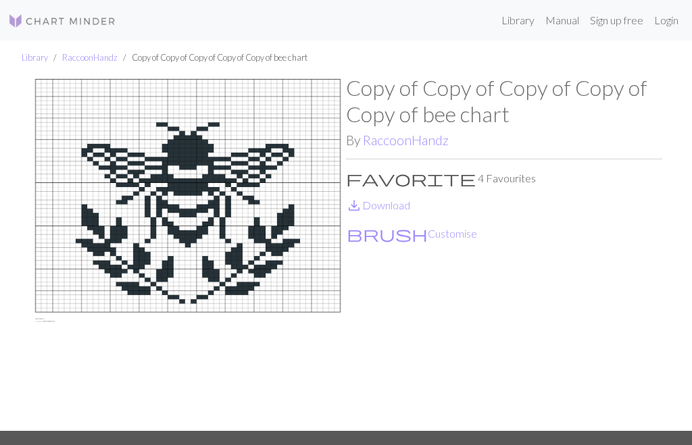
click at [182, 217] on img at bounding box center [188, 253] width 316 height 356
click at [189, 205] on img at bounding box center [188, 253] width 316 height 356
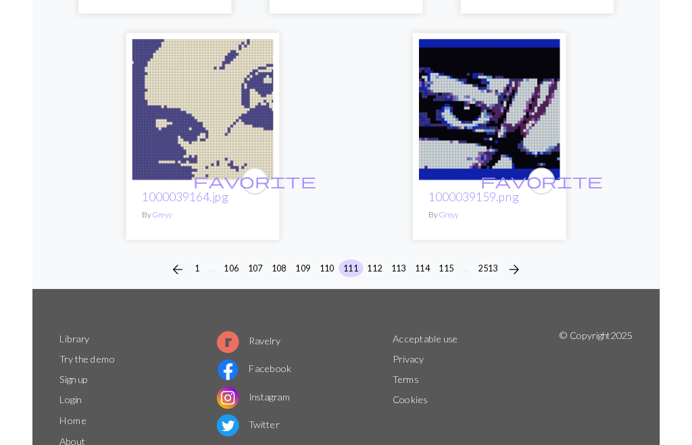
scroll to position [4597, 0]
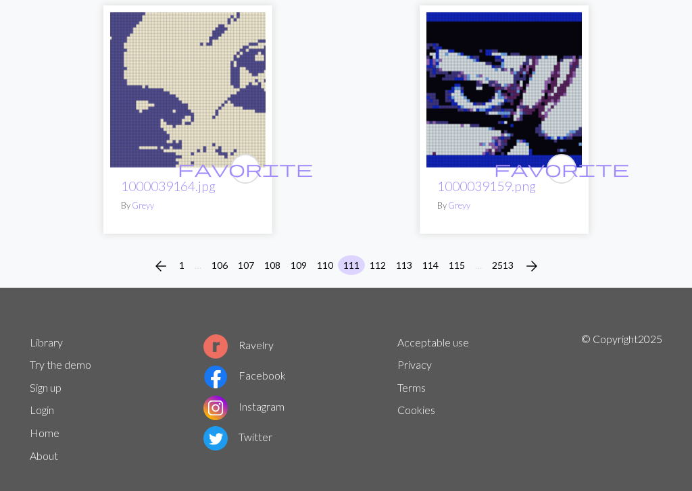
click at [324, 255] on button "110" at bounding box center [324, 265] width 27 height 20
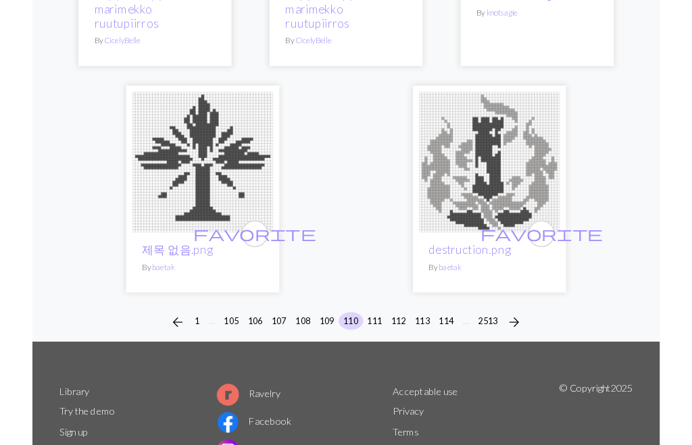
scroll to position [4336, 0]
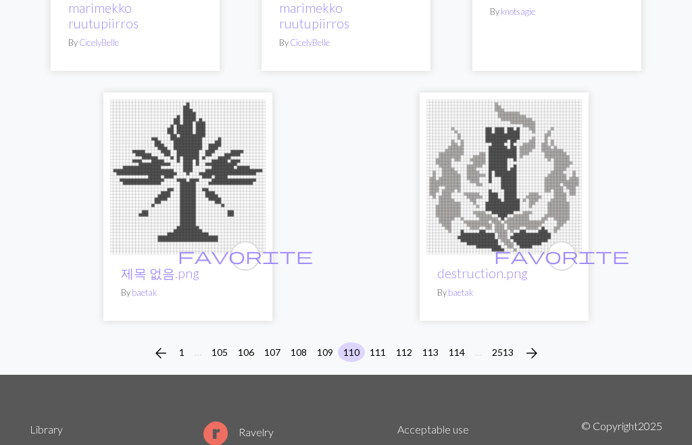
click at [323, 343] on button "109" at bounding box center [324, 353] width 27 height 20
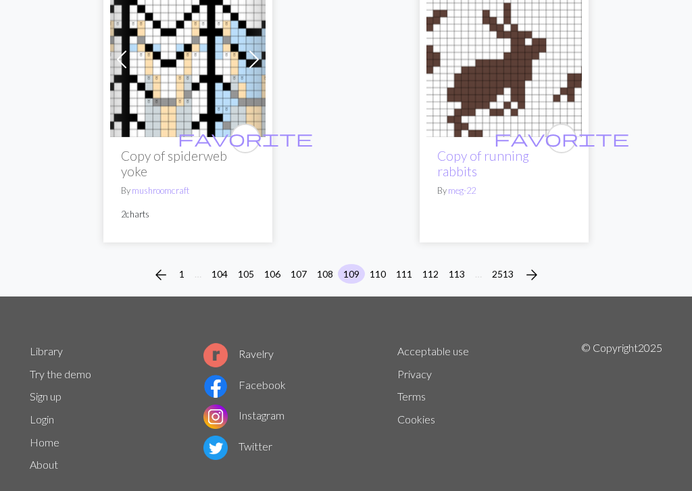
scroll to position [4534, 0]
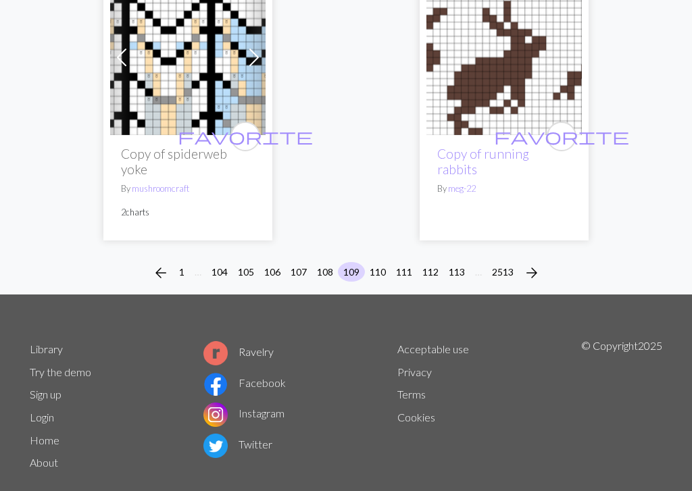
click at [324, 262] on button "108" at bounding box center [324, 272] width 27 height 20
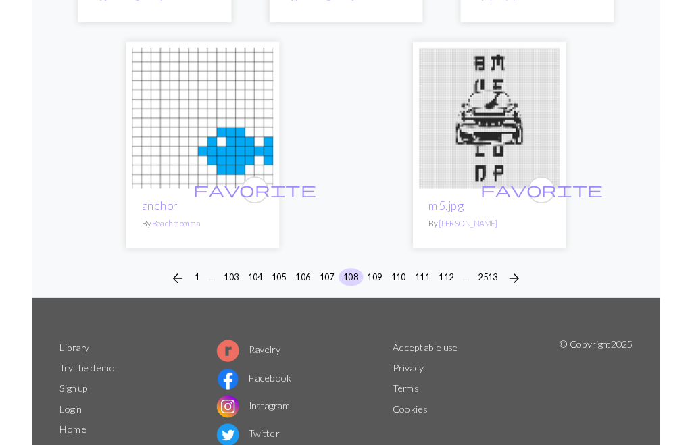
scroll to position [4566, 0]
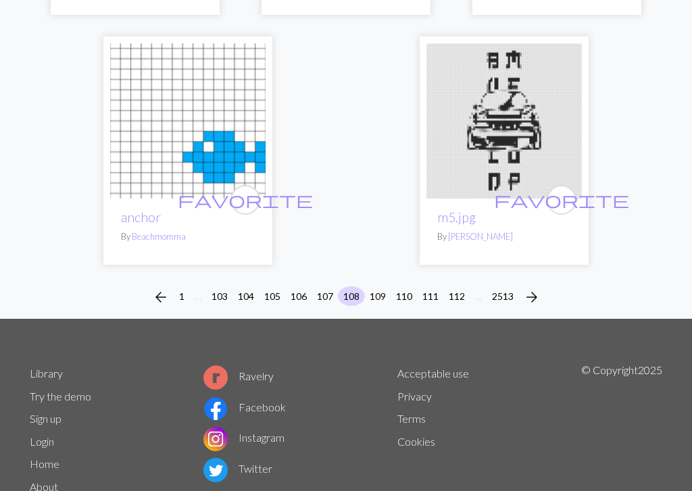
click at [326, 286] on button "107" at bounding box center [324, 296] width 27 height 20
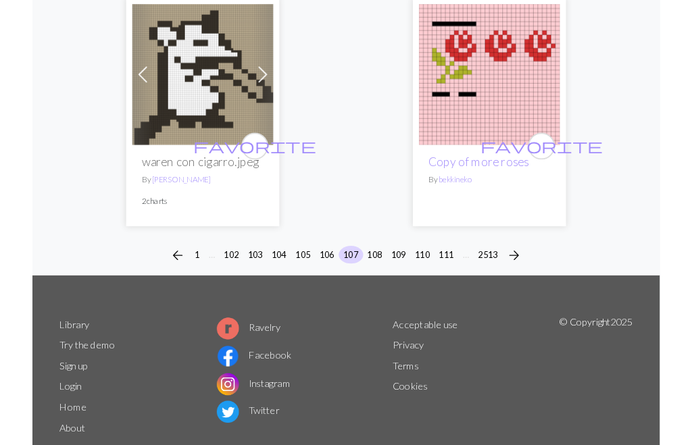
scroll to position [4620, 0]
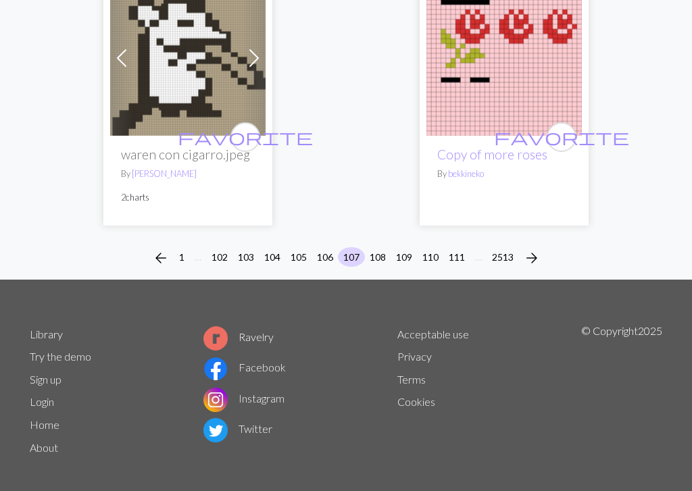
click at [332, 247] on button "106" at bounding box center [324, 257] width 27 height 20
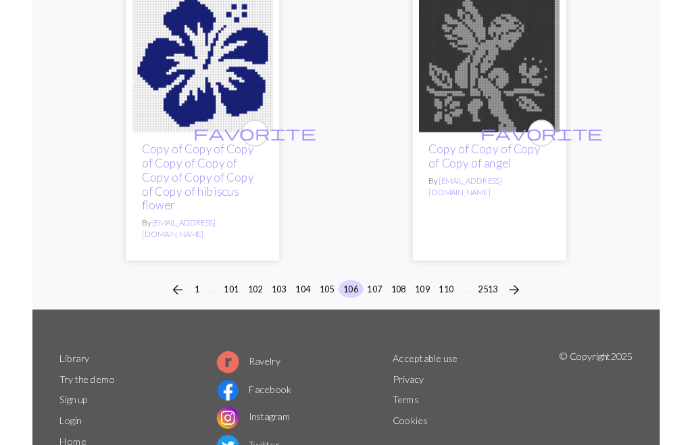
scroll to position [4743, 0]
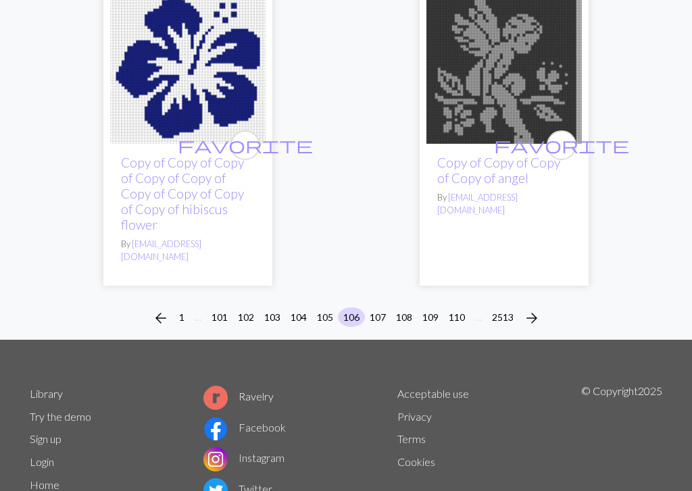
click at [330, 307] on button "105" at bounding box center [324, 317] width 27 height 20
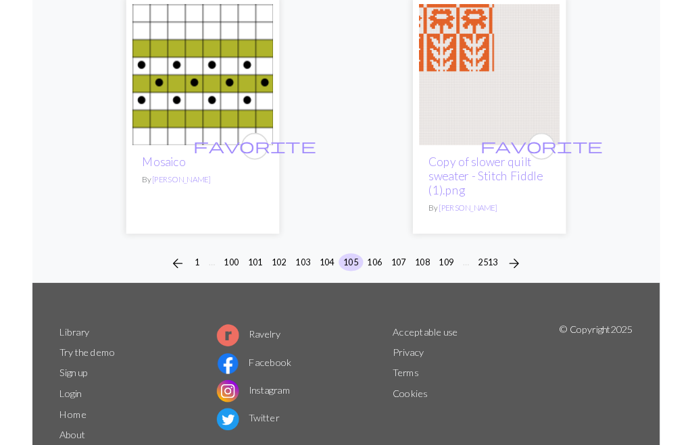
scroll to position [4596, 0]
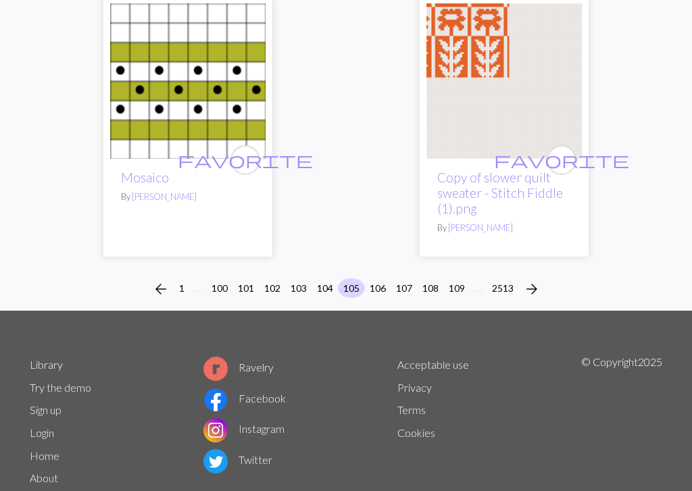
click at [330, 278] on button "104" at bounding box center [324, 288] width 27 height 20
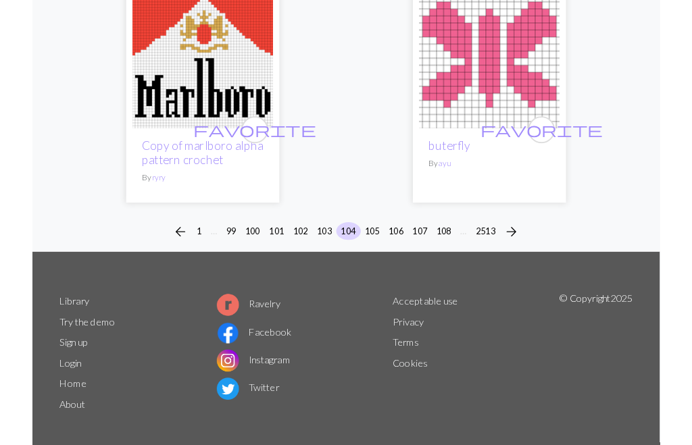
scroll to position [4440, 0]
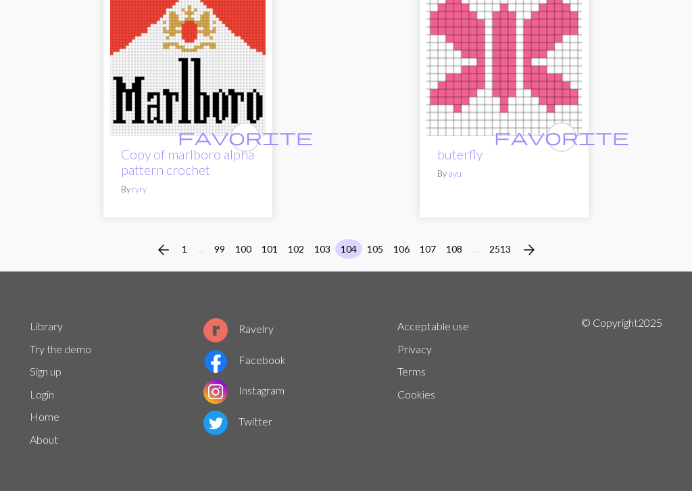
click at [326, 239] on button "103" at bounding box center [322, 249] width 27 height 20
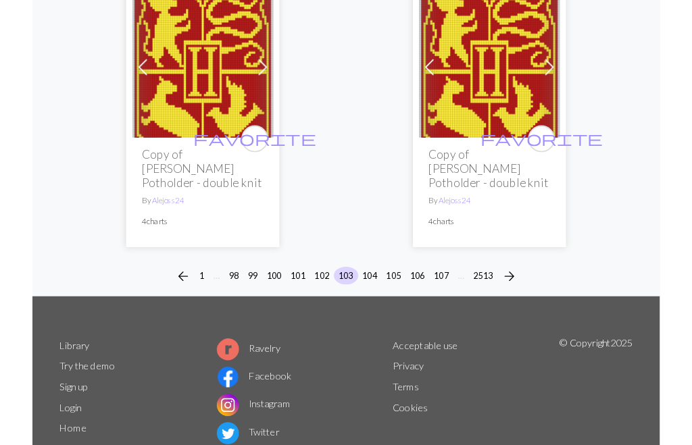
scroll to position [4605, 0]
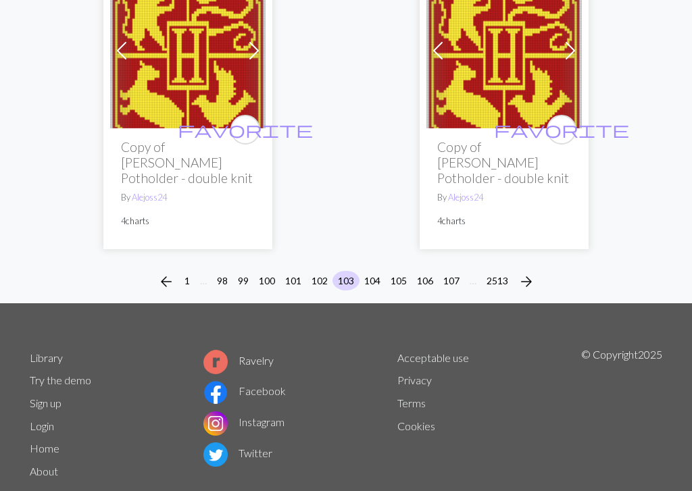
click at [322, 271] on button "102" at bounding box center [319, 281] width 27 height 20
click at [324, 260] on div "arrow_back 1 … 98 99 100 101 102 103 104 105 106 107 … 2513 arrow_forward" at bounding box center [346, 281] width 692 height 43
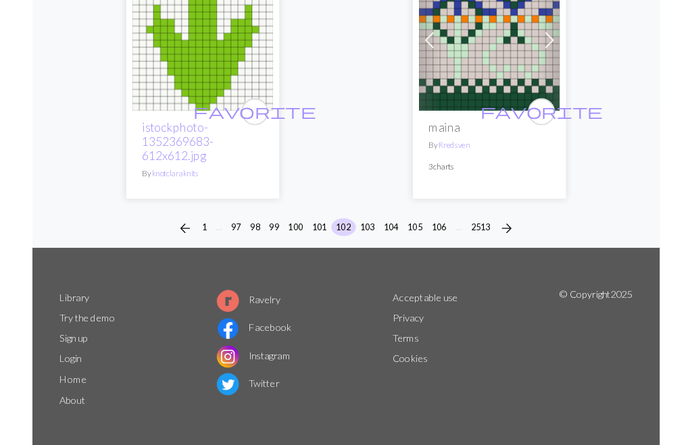
scroll to position [4612, 0]
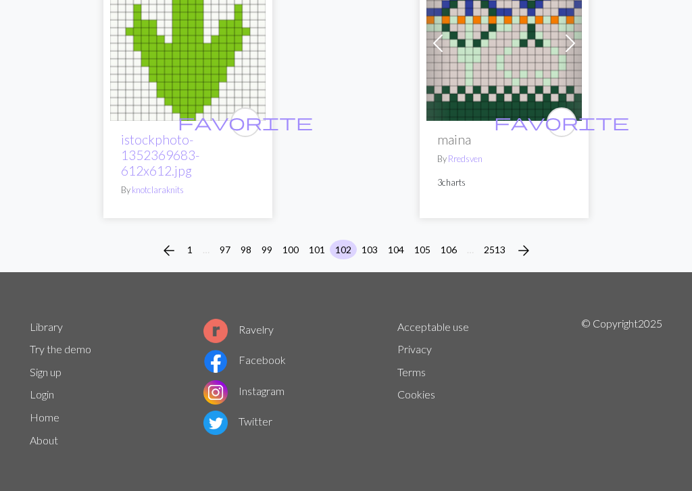
click at [320, 233] on div "arrow_back 1 … 97 98 99 100 101 102 103 104 105 106 … 2513 arrow_forward" at bounding box center [346, 250] width 692 height 43
click at [318, 243] on button "101" at bounding box center [316, 250] width 27 height 20
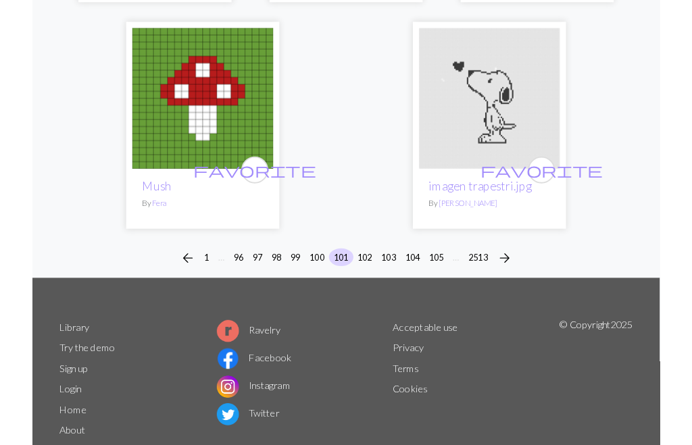
scroll to position [4527, 0]
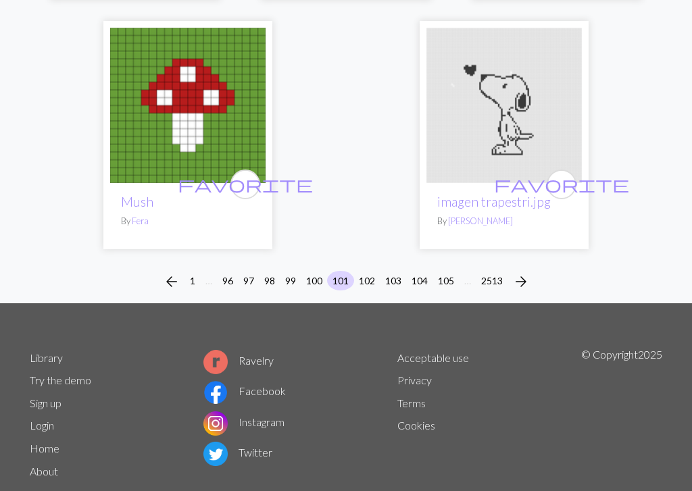
click at [316, 271] on button "100" at bounding box center [314, 281] width 27 height 20
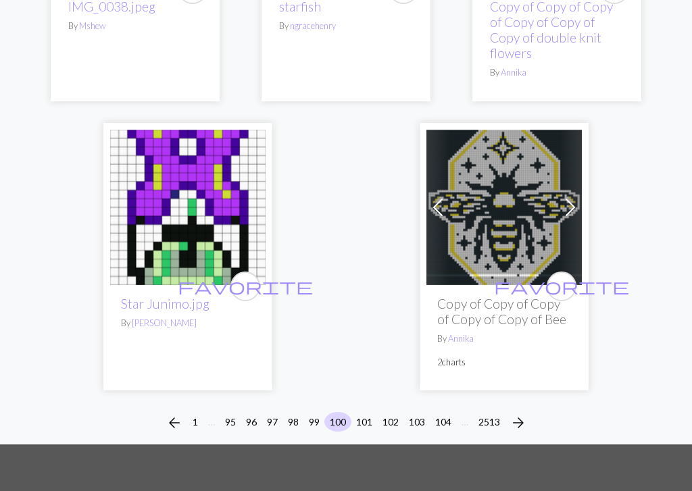
scroll to position [4384, 0]
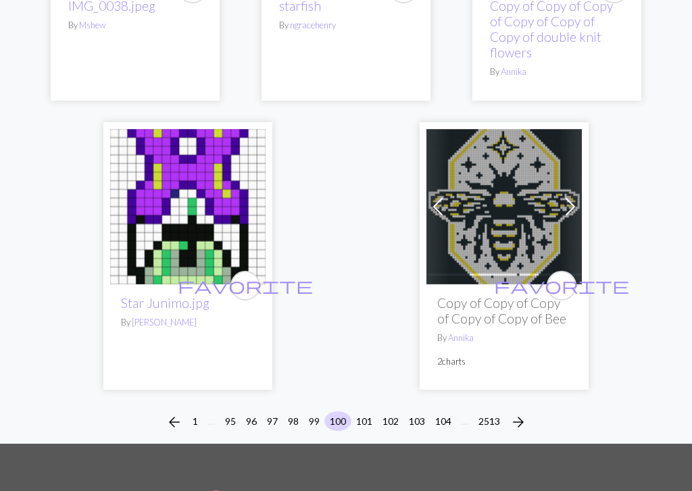
click at [307, 411] on button "99" at bounding box center [314, 421] width 22 height 20
click at [306, 411] on button "99" at bounding box center [314, 421] width 22 height 20
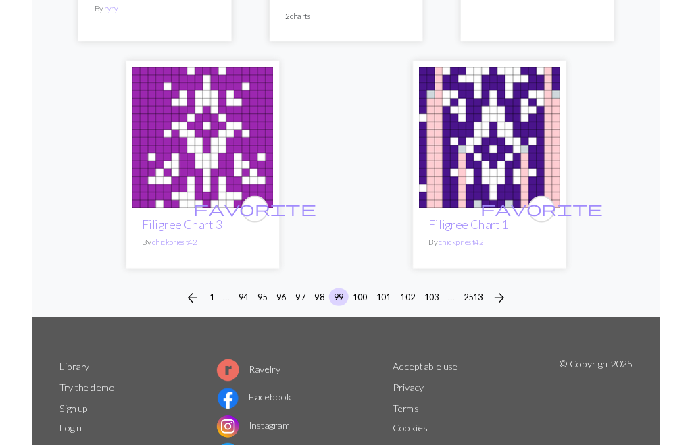
scroll to position [4596, 0]
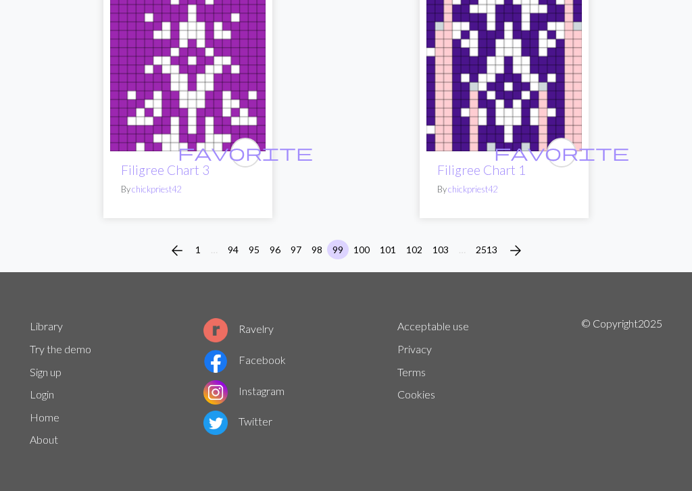
click at [315, 241] on button "98" at bounding box center [317, 250] width 22 height 20
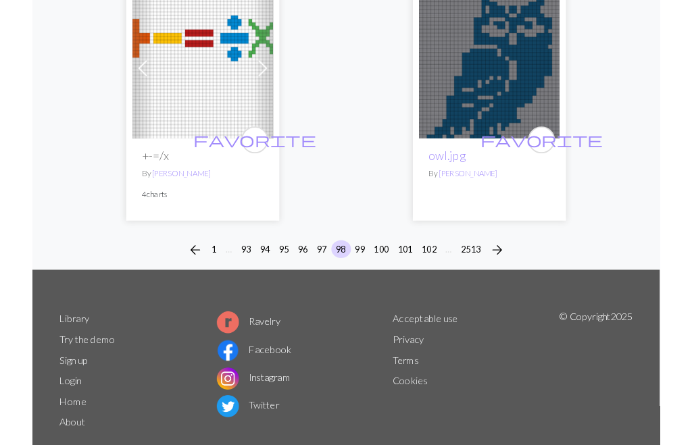
scroll to position [4487, 0]
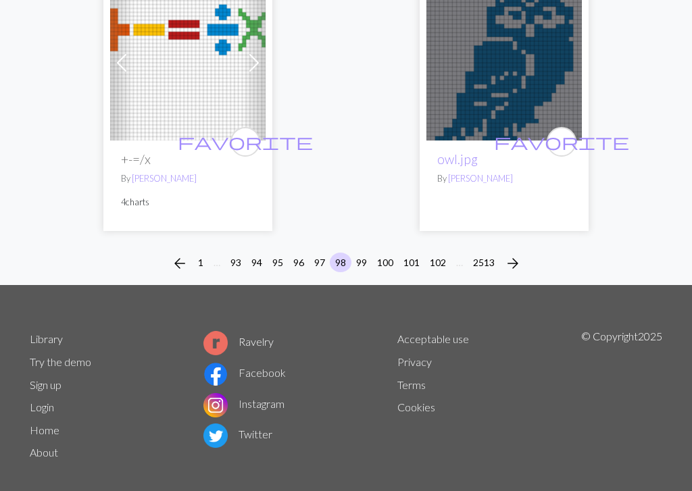
click at [327, 253] on button "97" at bounding box center [320, 263] width 22 height 20
click at [315, 253] on button "97" at bounding box center [320, 263] width 22 height 20
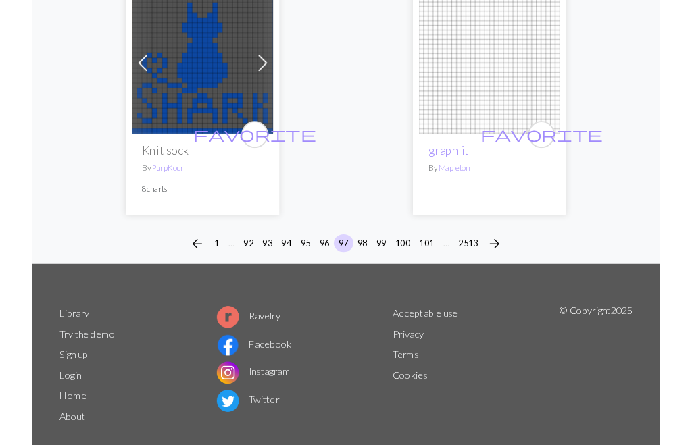
scroll to position [4628, 0]
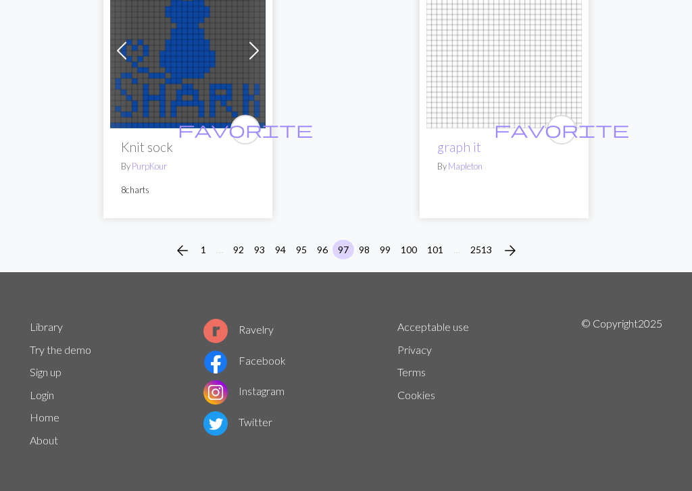
click at [323, 243] on button "96" at bounding box center [322, 250] width 22 height 20
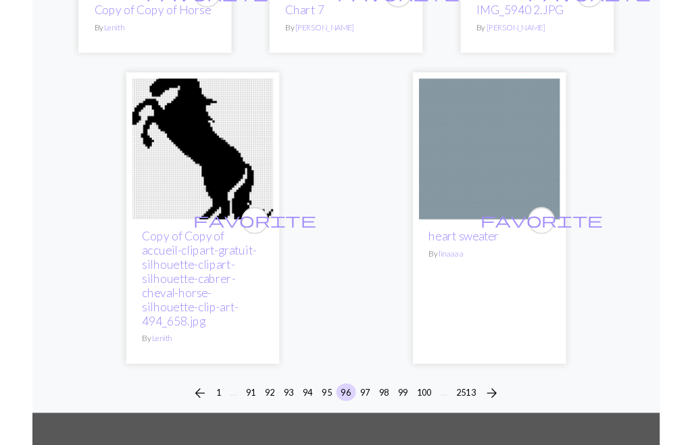
scroll to position [4476, 0]
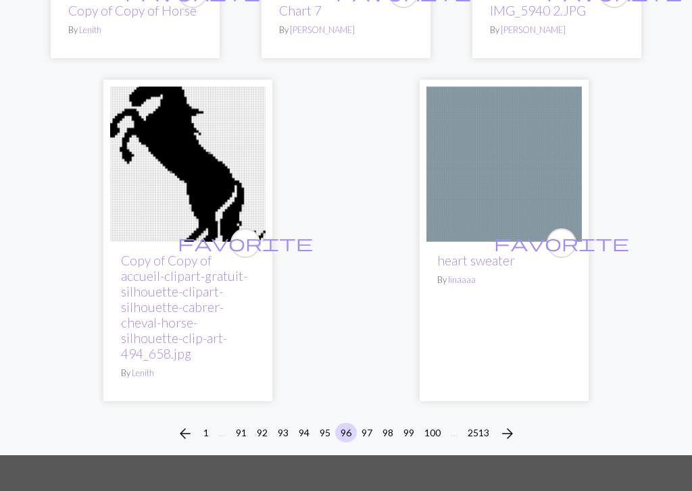
click at [322, 423] on button "95" at bounding box center [325, 433] width 22 height 20
click at [321, 423] on button "95" at bounding box center [325, 433] width 22 height 20
click at [326, 423] on button "95" at bounding box center [325, 433] width 22 height 20
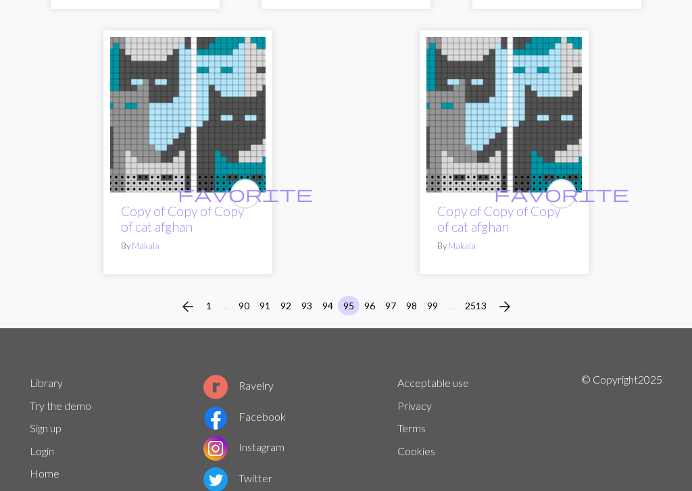
scroll to position [4590, 0]
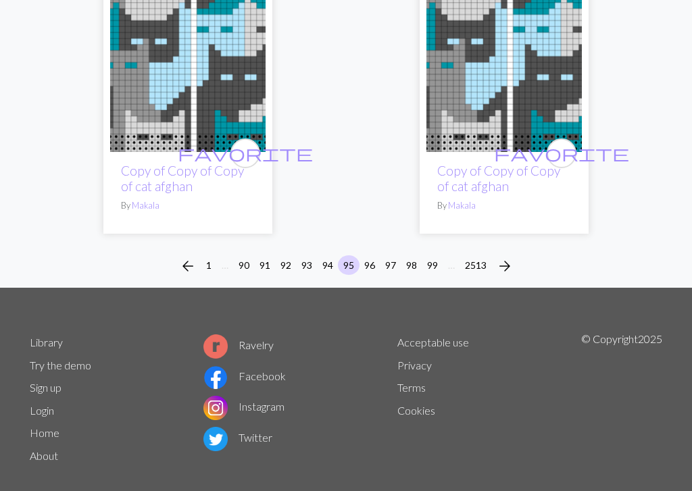
click at [328, 255] on button "94" at bounding box center [328, 265] width 22 height 20
click at [327, 255] on button "94" at bounding box center [328, 265] width 22 height 20
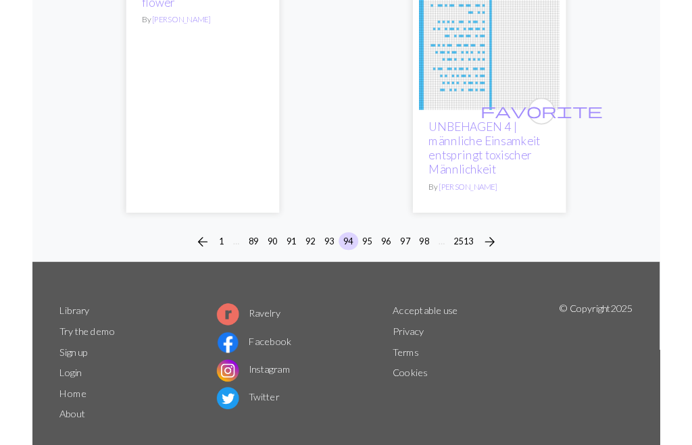
scroll to position [4915, 0]
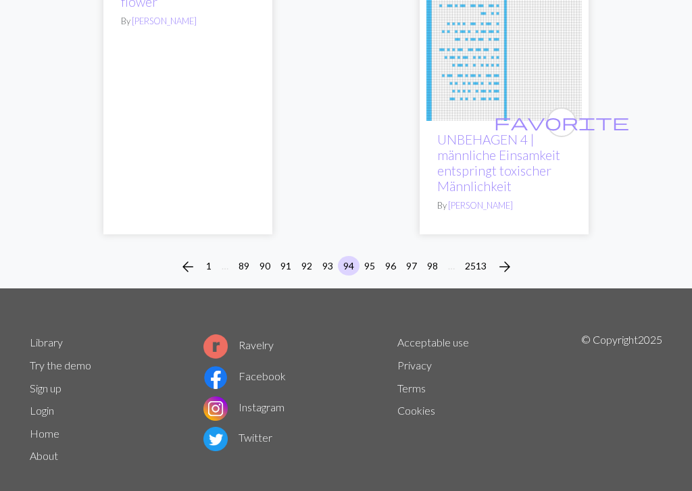
click at [326, 256] on button "93" at bounding box center [328, 266] width 22 height 20
click at [330, 256] on button "93" at bounding box center [328, 266] width 22 height 20
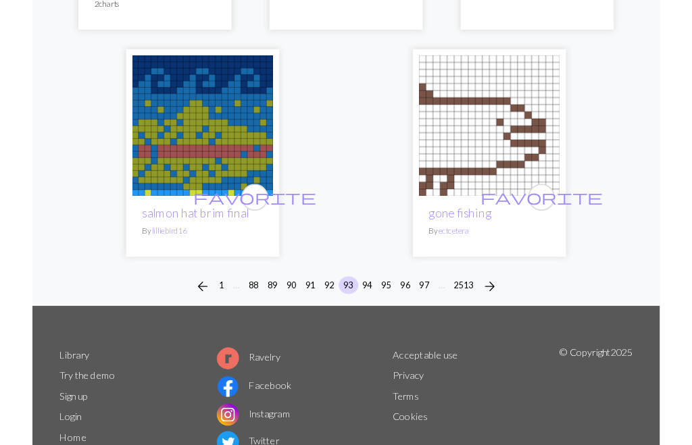
scroll to position [4573, 0]
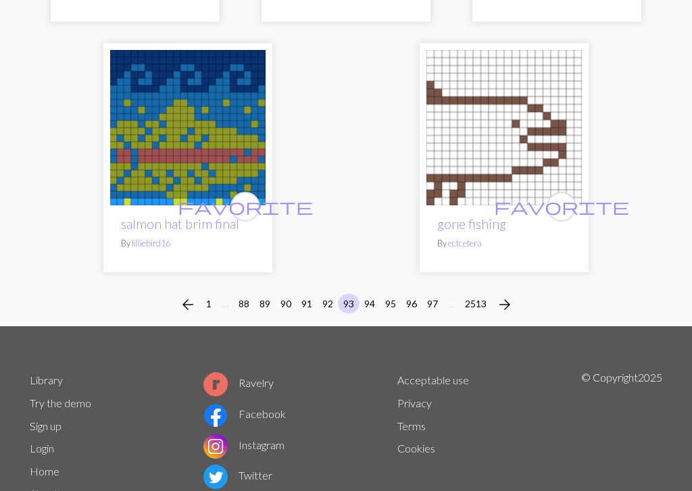
click at [334, 294] on button "92" at bounding box center [328, 304] width 22 height 20
click at [332, 283] on div "arrow_back 1 … 88 89 90 91 92 93 94 95 96 97 … 2513 arrow_forward" at bounding box center [346, 304] width 692 height 43
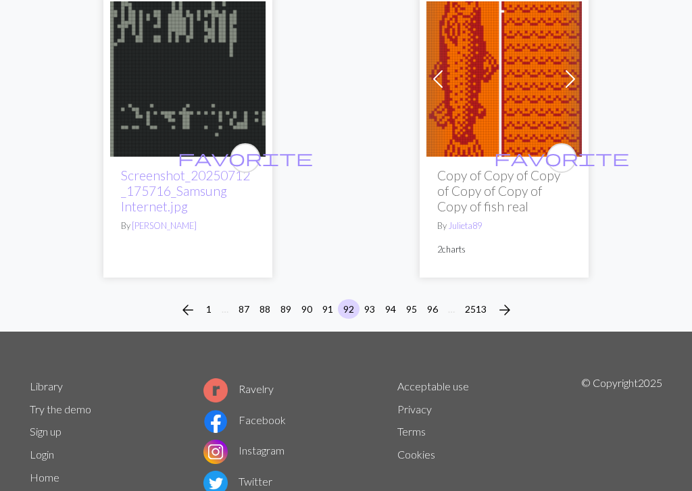
scroll to position [4503, 0]
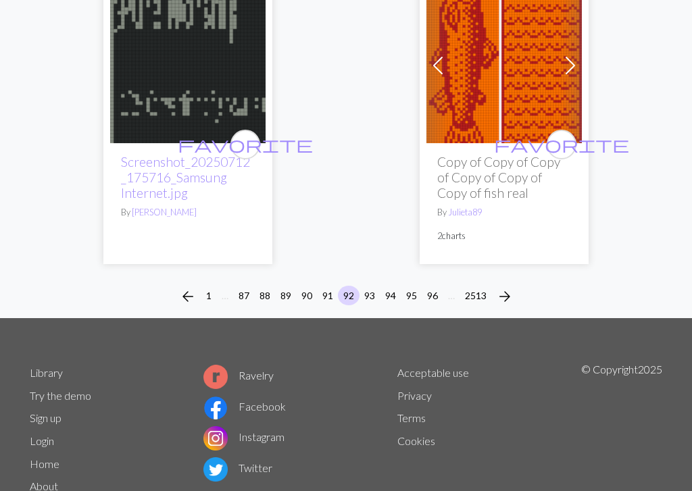
click at [329, 286] on button "91" at bounding box center [328, 296] width 22 height 20
click at [328, 286] on button "91" at bounding box center [328, 296] width 22 height 20
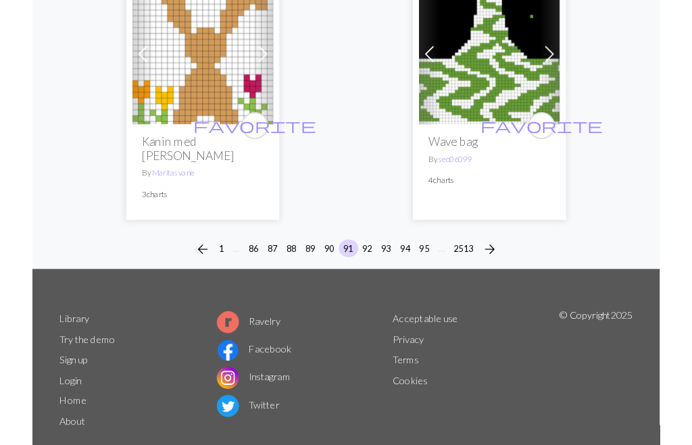
scroll to position [4651, 0]
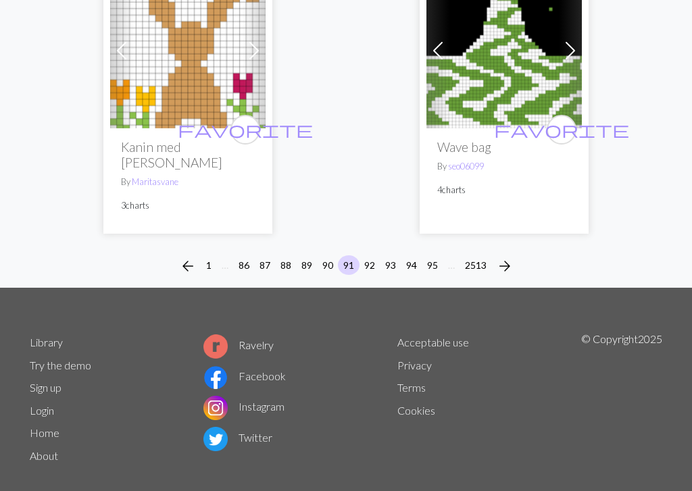
click at [330, 255] on button "90" at bounding box center [328, 265] width 22 height 20
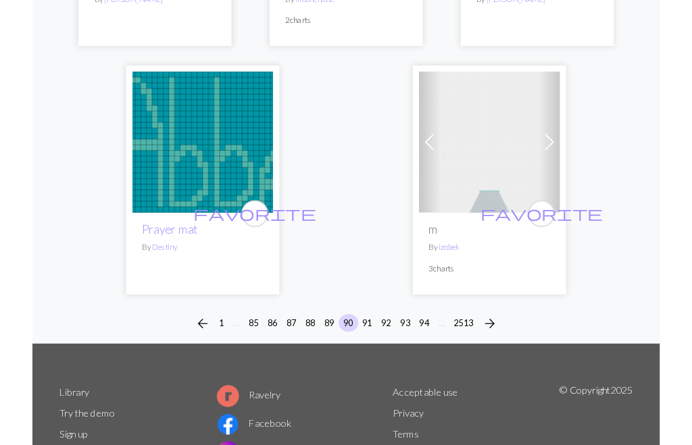
scroll to position [4536, 0]
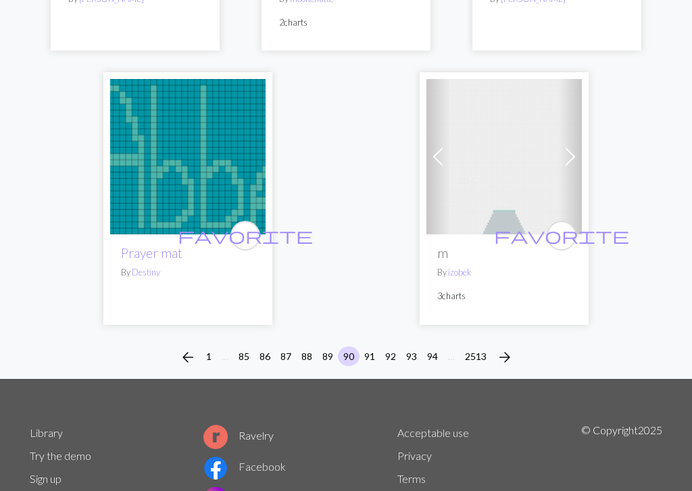
click at [324, 347] on button "89" at bounding box center [328, 357] width 22 height 20
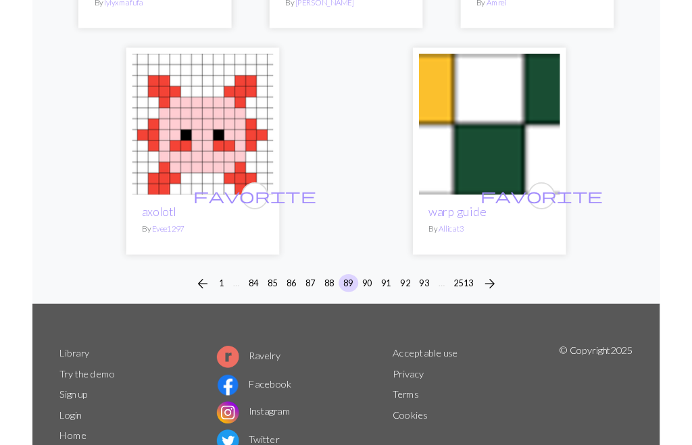
scroll to position [4550, 0]
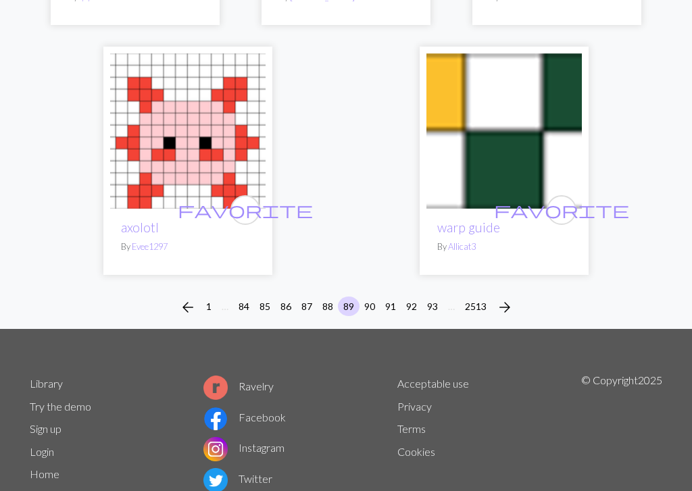
click at [328, 297] on button "88" at bounding box center [328, 307] width 22 height 20
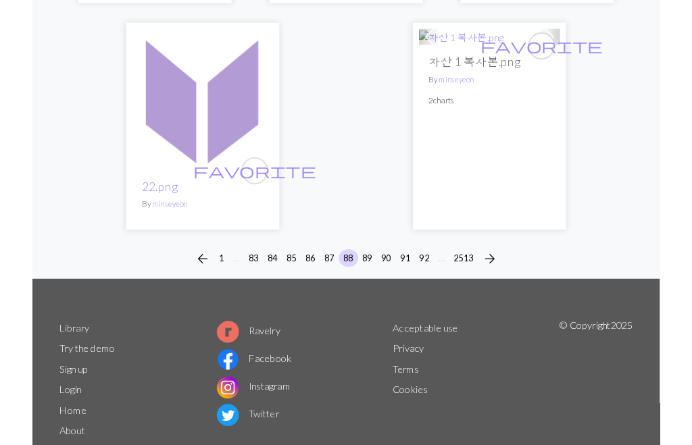
scroll to position [4480, 0]
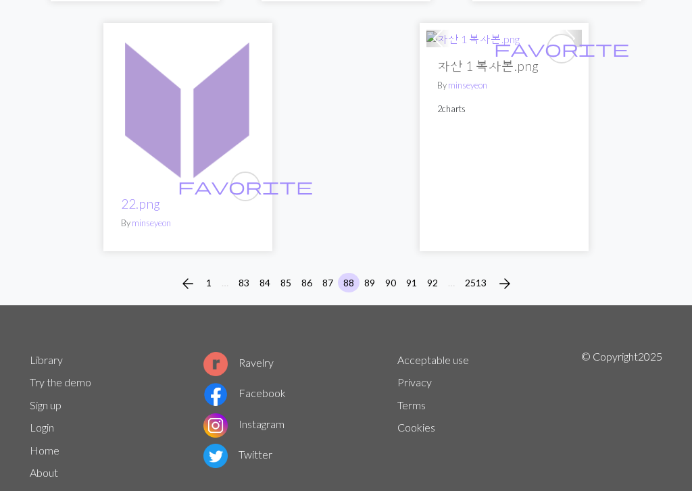
click at [328, 273] on button "87" at bounding box center [328, 283] width 22 height 20
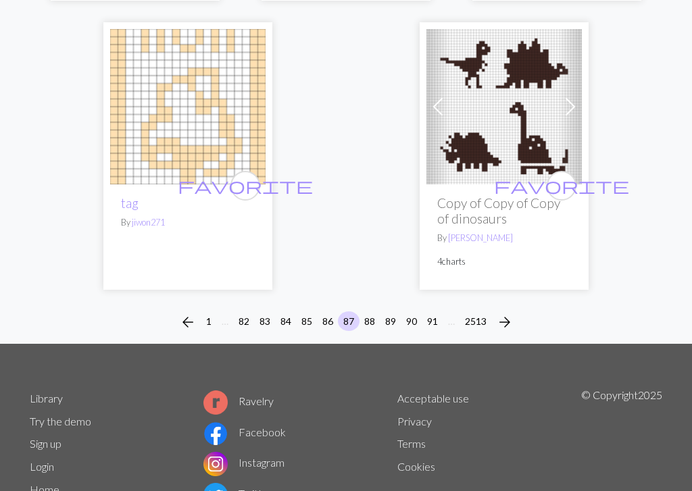
scroll to position [4706, 0]
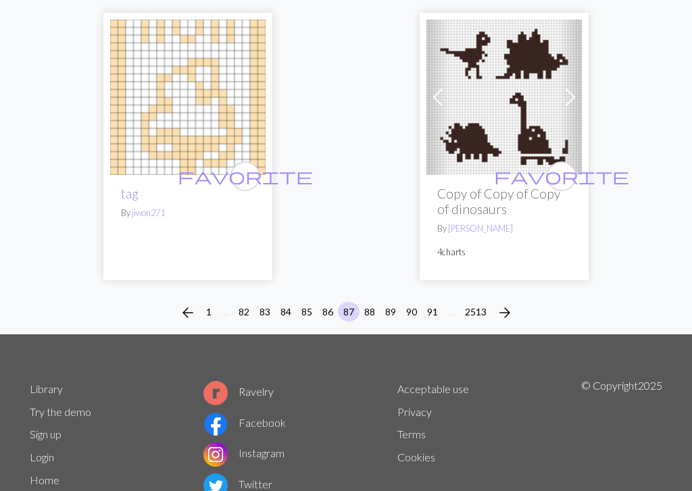
click at [336, 302] on li "86" at bounding box center [328, 313] width 21 height 22
click at [335, 302] on button "86" at bounding box center [328, 312] width 22 height 20
click at [328, 302] on button "86" at bounding box center [328, 312] width 22 height 20
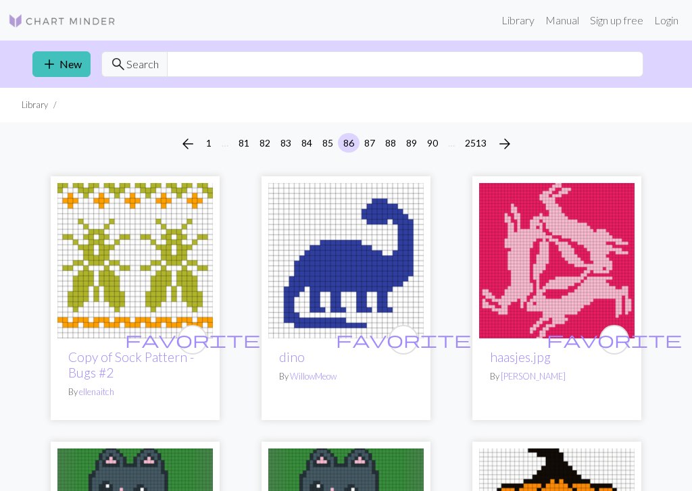
click at [326, 188] on img at bounding box center [345, 260] width 155 height 155
click at [330, 197] on img at bounding box center [345, 260] width 155 height 155
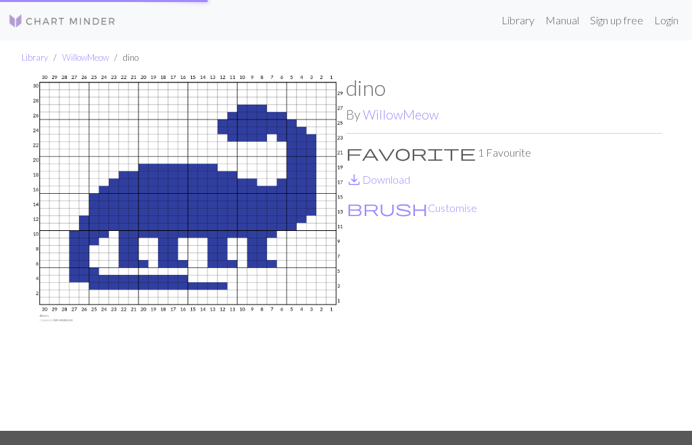
scroll to position [209, 0]
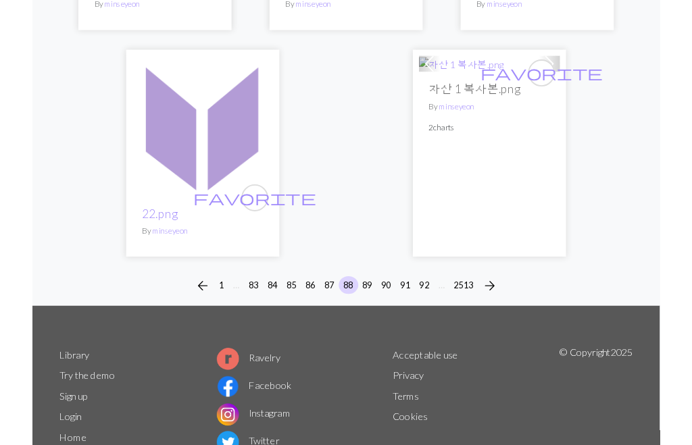
scroll to position [4480, 0]
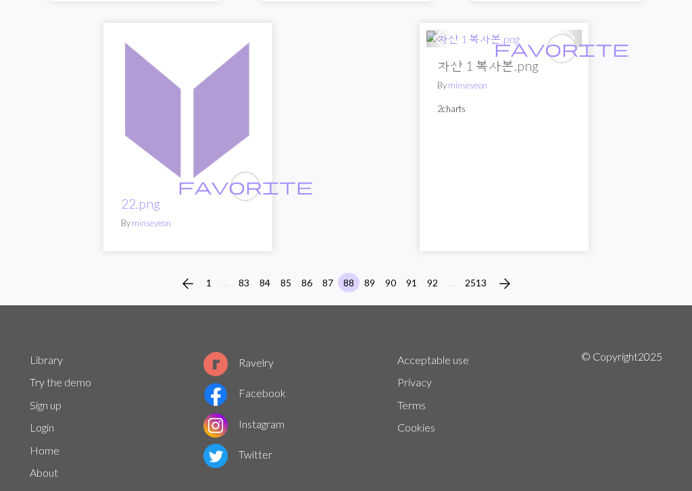
click at [327, 273] on button "87" at bounding box center [328, 283] width 22 height 20
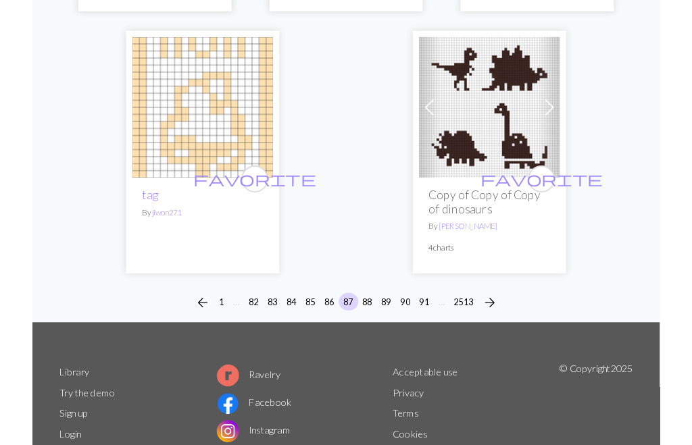
scroll to position [4706, 0]
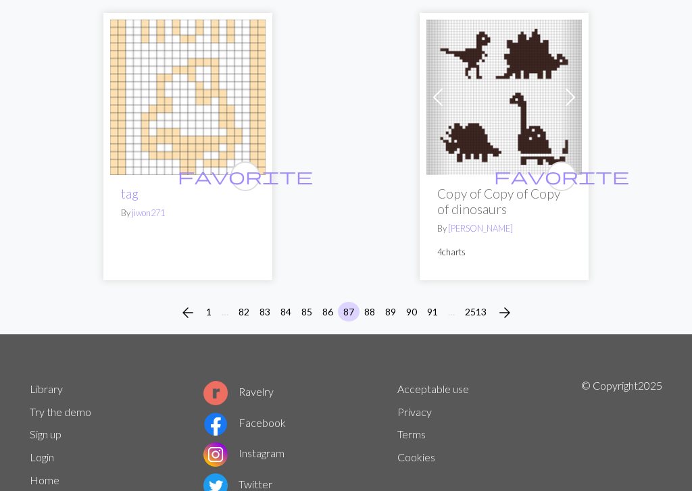
click at [328, 302] on button "86" at bounding box center [328, 312] width 22 height 20
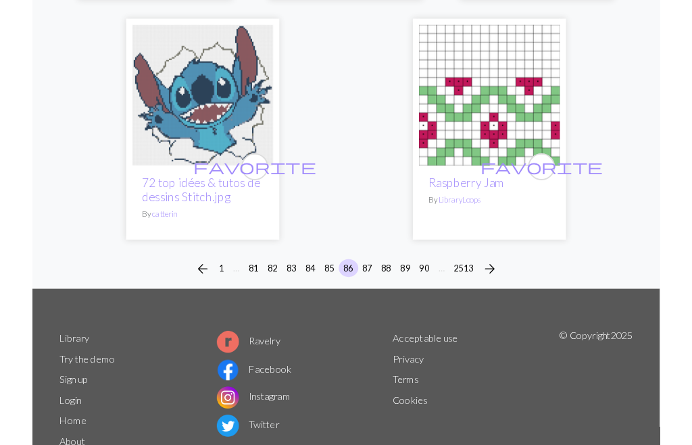
scroll to position [4659, 0]
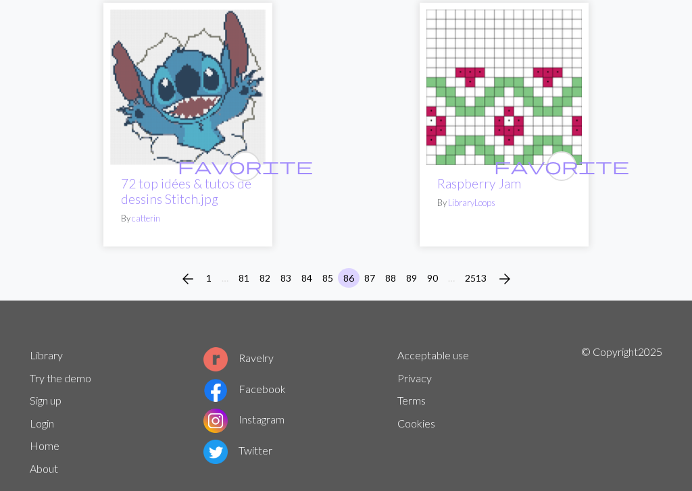
click at [331, 268] on button "85" at bounding box center [328, 278] width 22 height 20
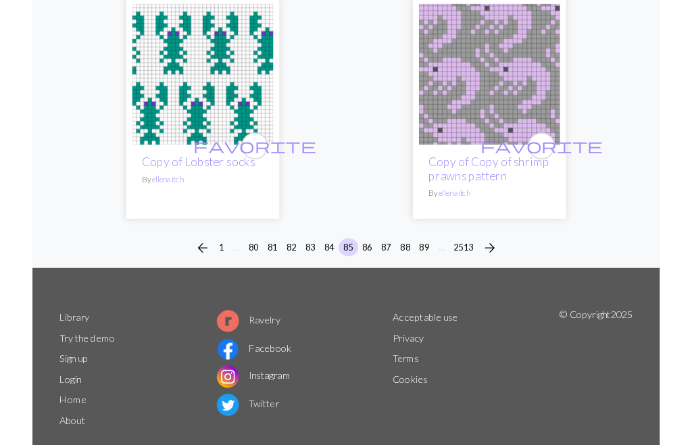
scroll to position [4607, 0]
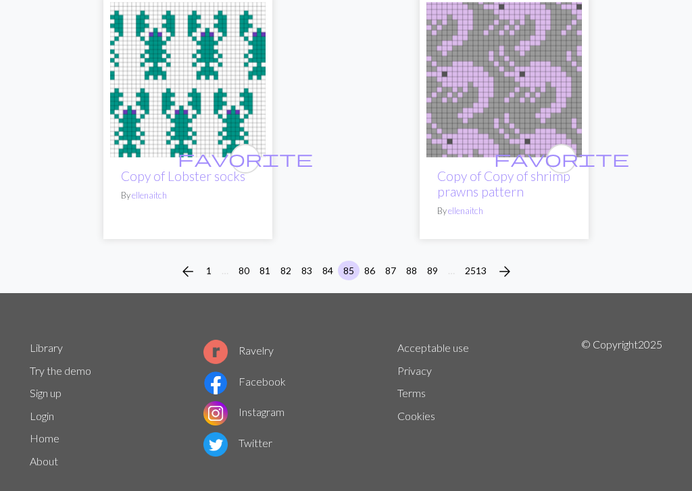
click at [326, 261] on button "84" at bounding box center [328, 271] width 22 height 20
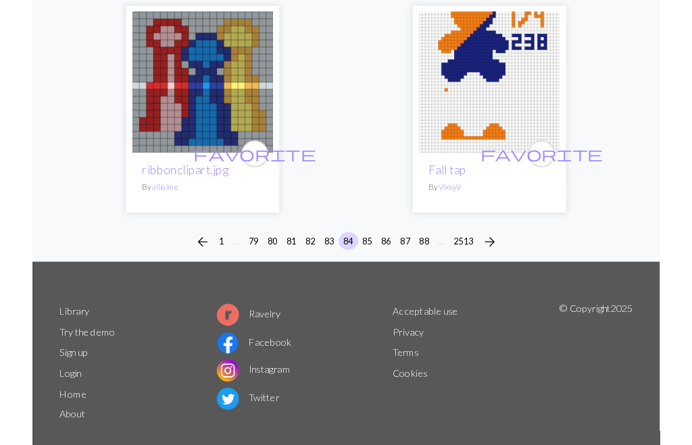
scroll to position [4464, 0]
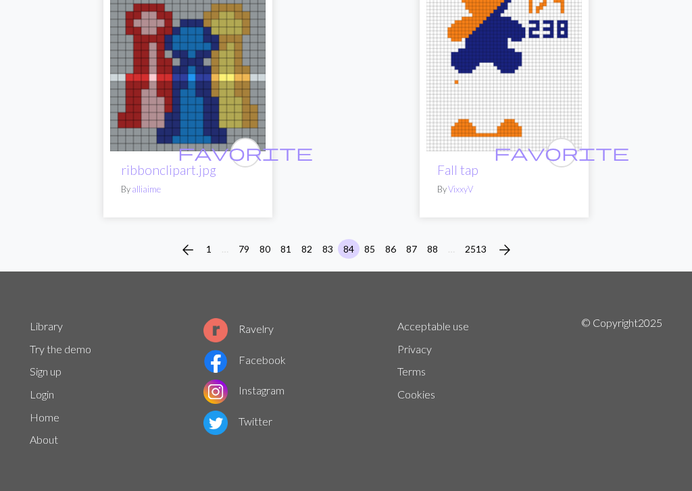
click at [332, 240] on button "83" at bounding box center [328, 249] width 22 height 20
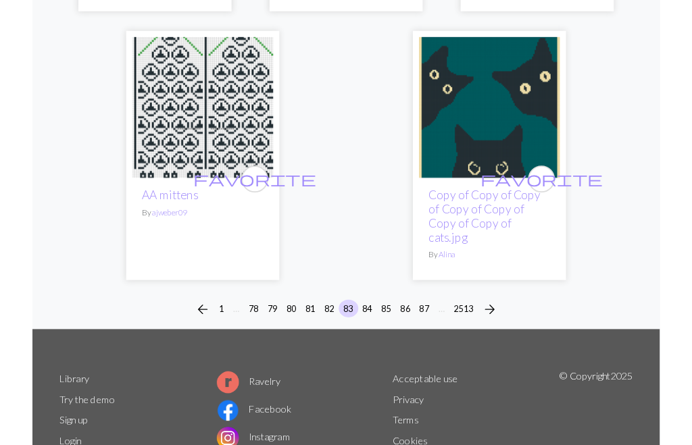
scroll to position [4613, 0]
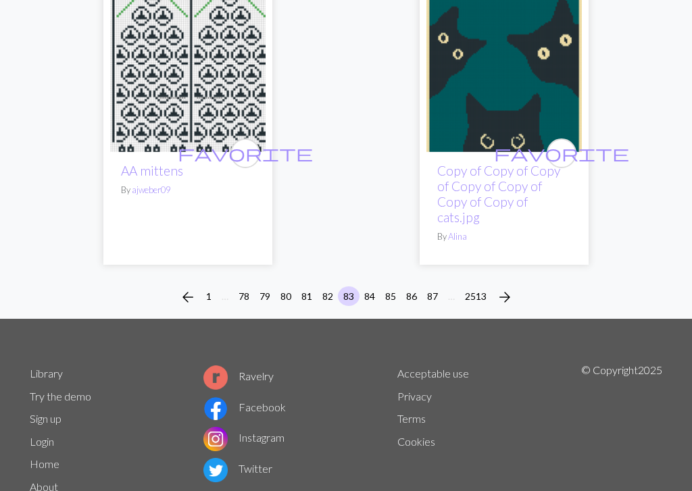
click at [334, 276] on div "arrow_back 1 … 78 79 80 81 82 83 84 85 86 87 … 2513 arrow_forward" at bounding box center [346, 297] width 692 height 43
click at [331, 276] on div "arrow_back 1 … 78 79 80 81 82 83 84 85 86 87 … 2513 arrow_forward" at bounding box center [346, 297] width 692 height 43
click at [331, 286] on button "82" at bounding box center [328, 296] width 22 height 20
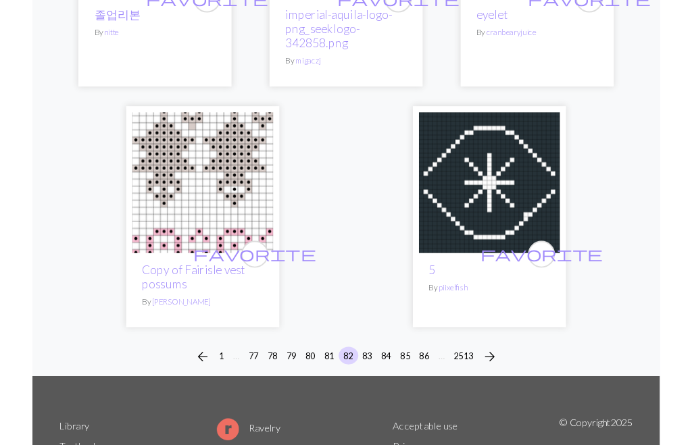
scroll to position [4588, 0]
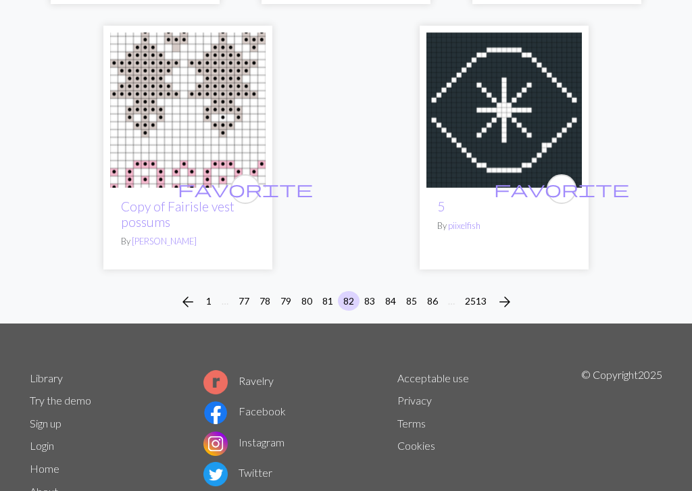
click at [332, 291] on button "81" at bounding box center [328, 301] width 22 height 20
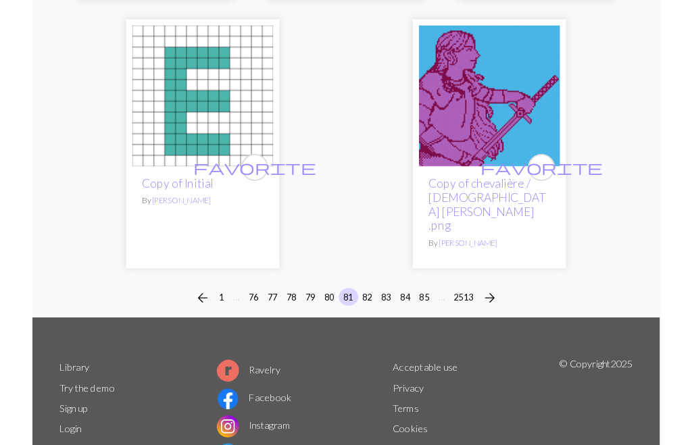
scroll to position [4644, 0]
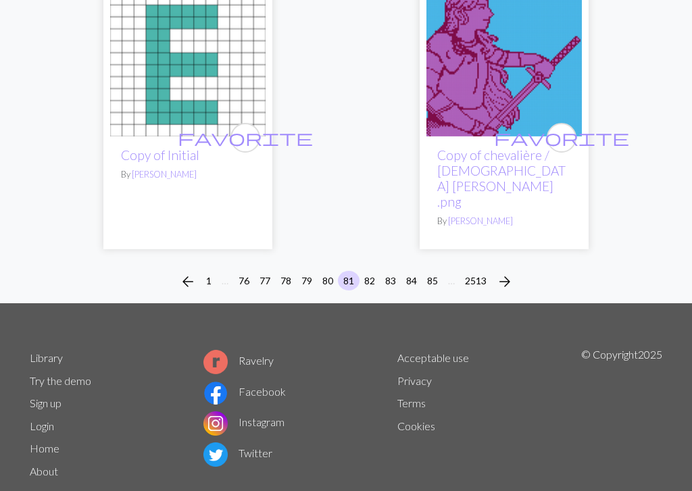
click at [338, 271] on li "81" at bounding box center [348, 282] width 21 height 22
click at [335, 271] on button "80" at bounding box center [328, 281] width 22 height 20
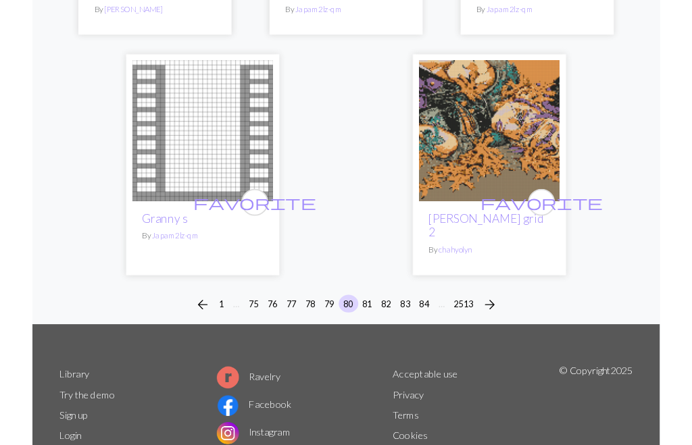
scroll to position [4557, 0]
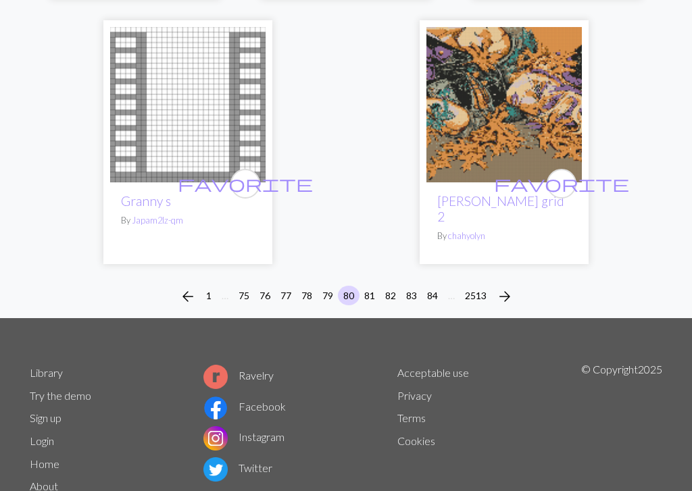
click at [332, 286] on button "79" at bounding box center [328, 296] width 22 height 20
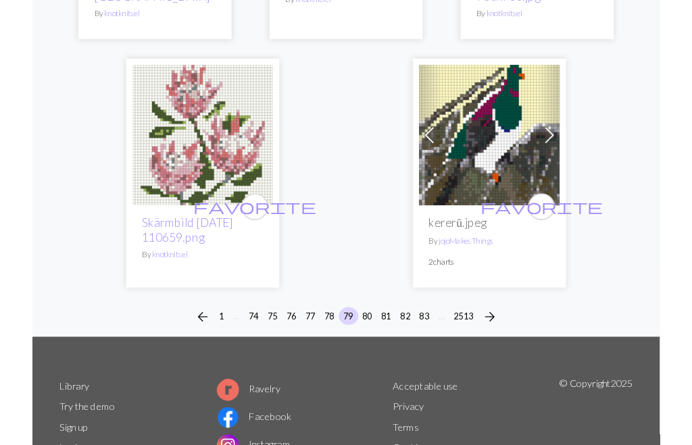
scroll to position [4527, 0]
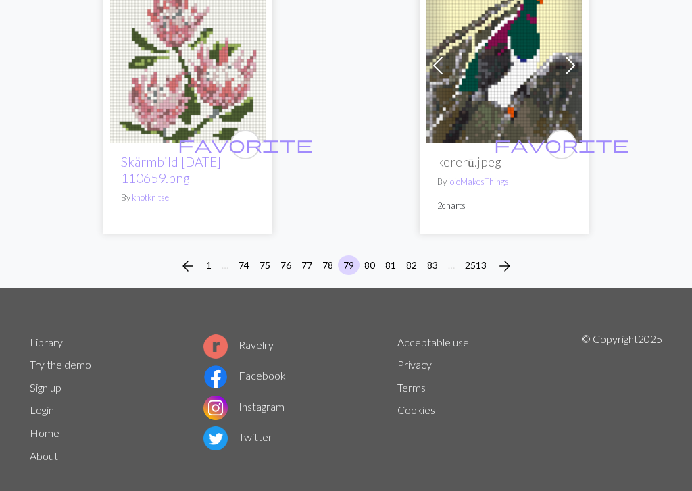
click at [330, 255] on button "78" at bounding box center [328, 265] width 22 height 20
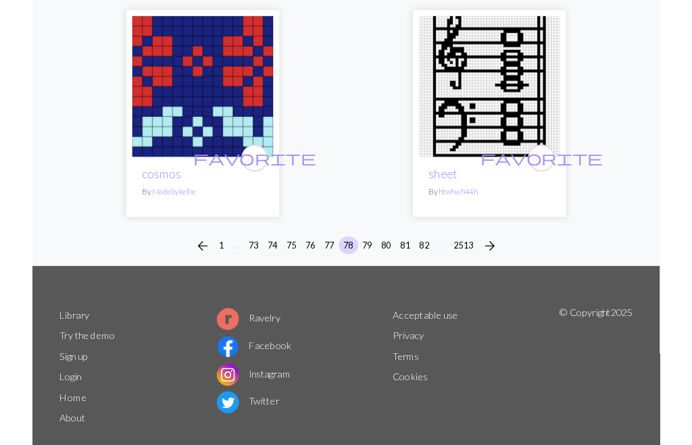
scroll to position [4722, 0]
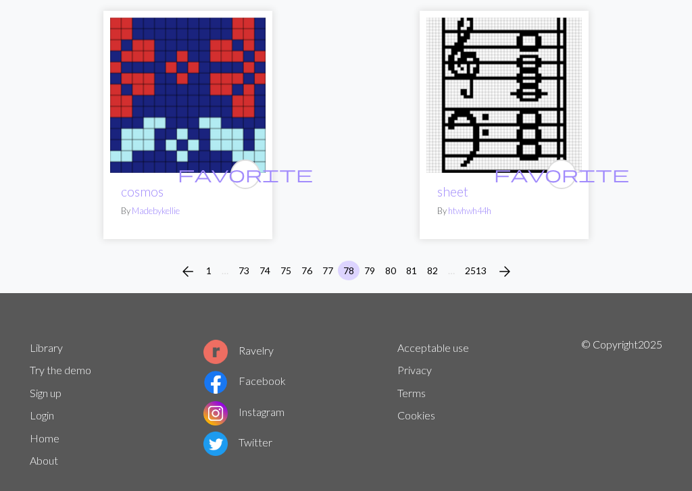
click at [331, 261] on button "77" at bounding box center [328, 271] width 22 height 20
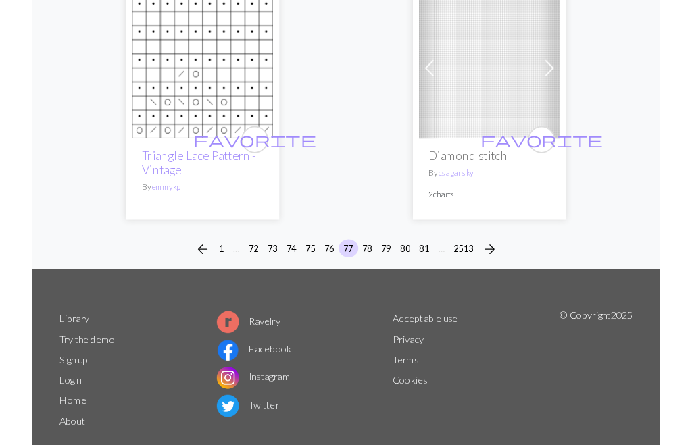
scroll to position [4667, 0]
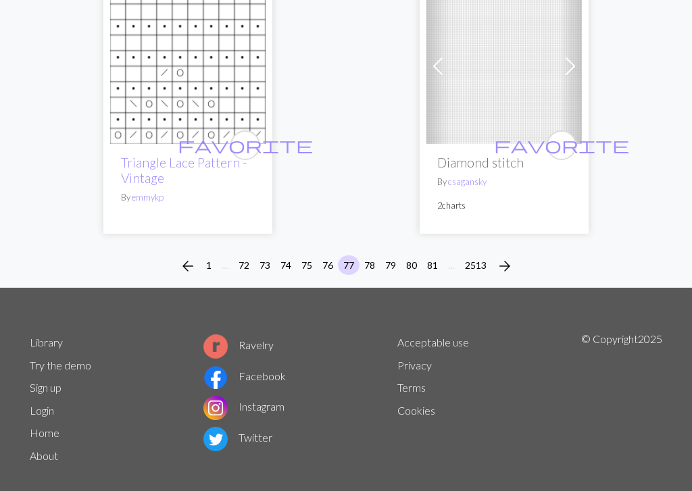
click at [332, 255] on button "76" at bounding box center [328, 265] width 22 height 20
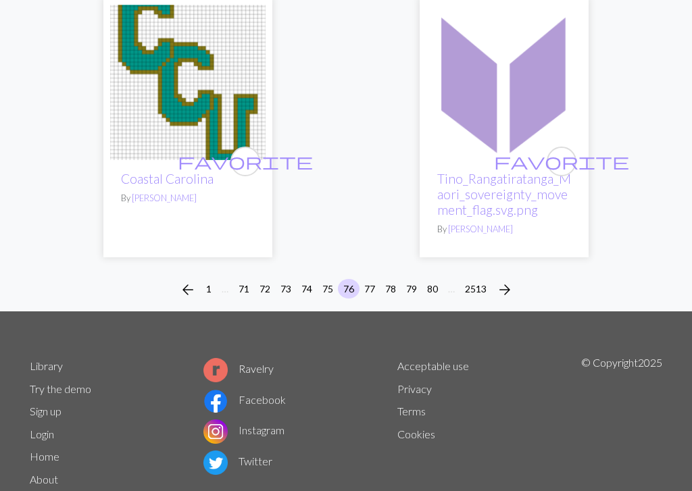
scroll to position [4509, 0]
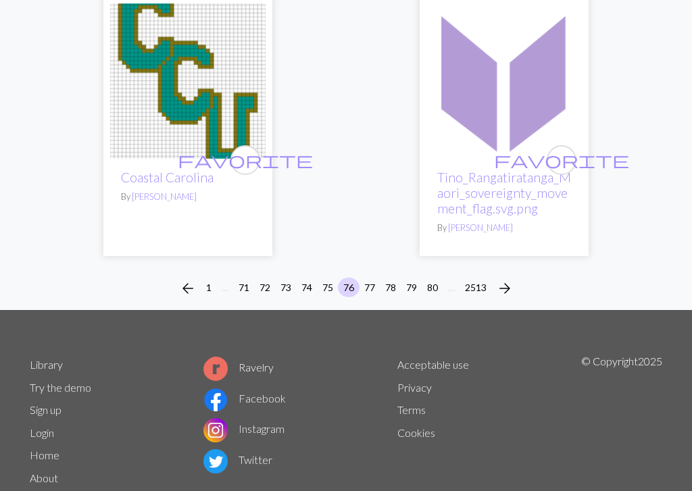
click at [333, 268] on div "arrow_back 1 … 71 72 73 74 75 76 77 78 79 80 … 2513 arrow_forward" at bounding box center [346, 289] width 692 height 43
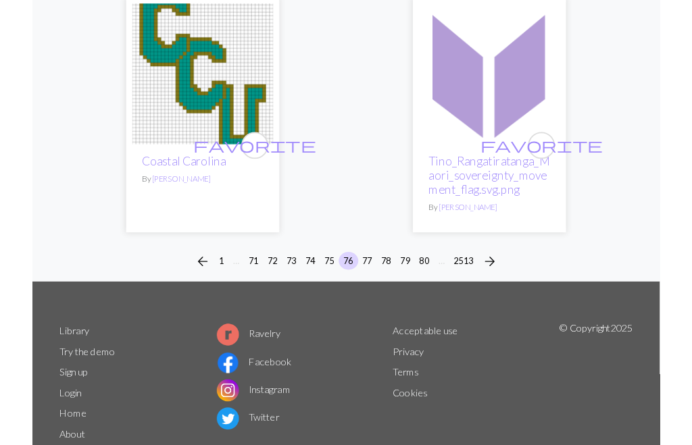
scroll to position [4510, 0]
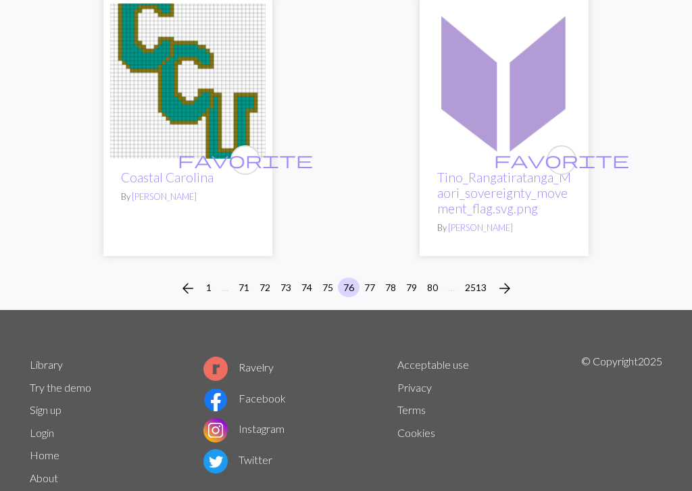
click at [329, 278] on button "75" at bounding box center [328, 288] width 22 height 20
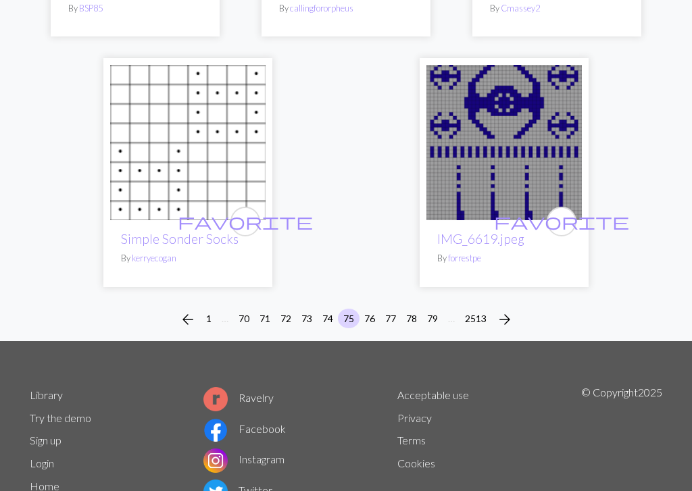
scroll to position [4510, 0]
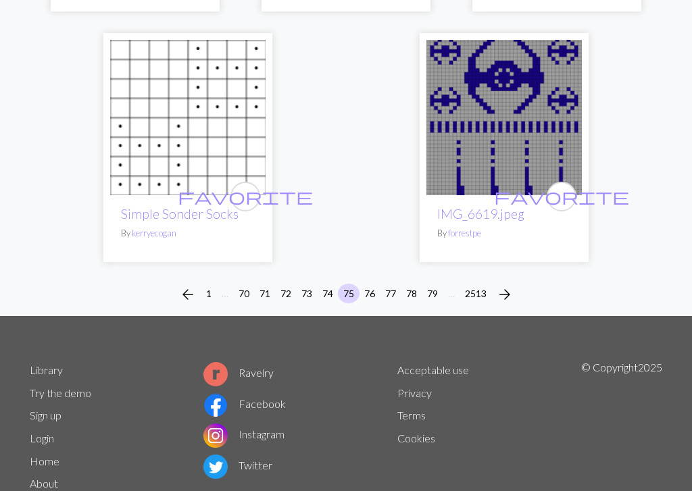
click at [329, 284] on button "74" at bounding box center [328, 294] width 22 height 20
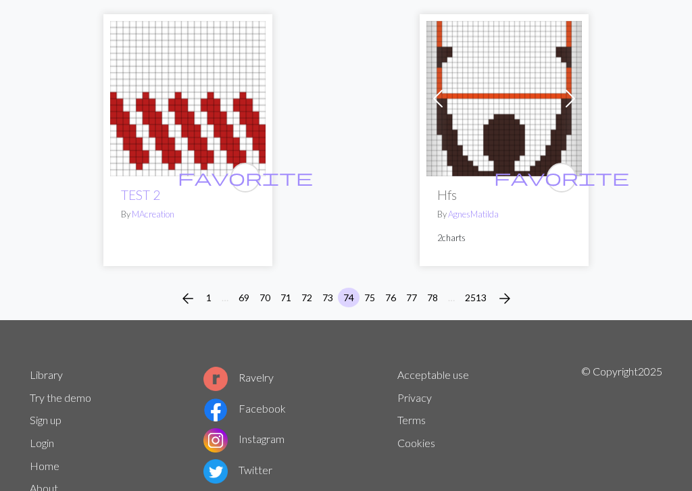
scroll to position [4675, 0]
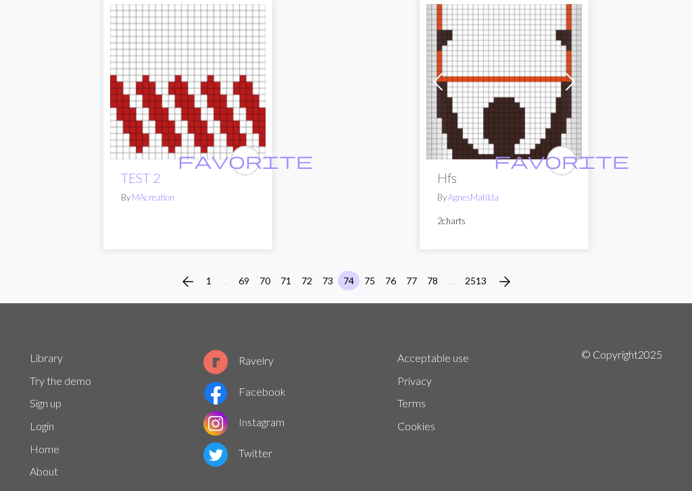
click at [327, 271] on button "73" at bounding box center [328, 281] width 22 height 20
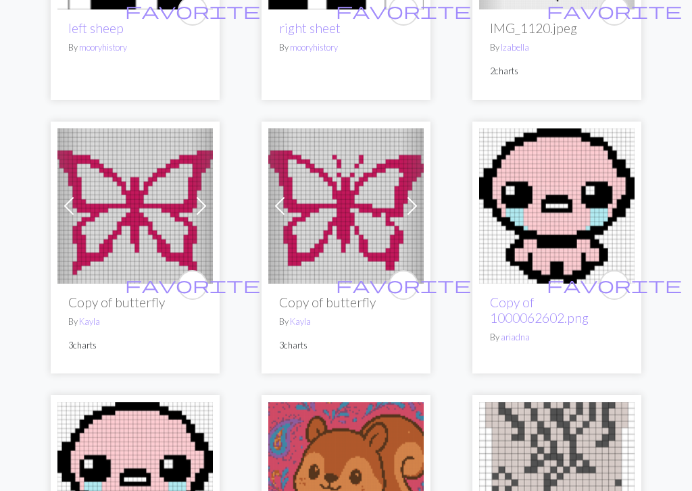
scroll to position [1721, 0]
click at [379, 184] on img at bounding box center [345, 205] width 155 height 155
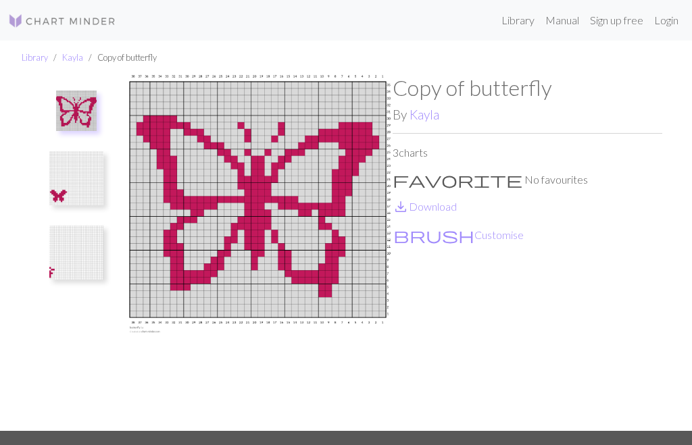
click at [279, 211] on img at bounding box center [258, 253] width 270 height 356
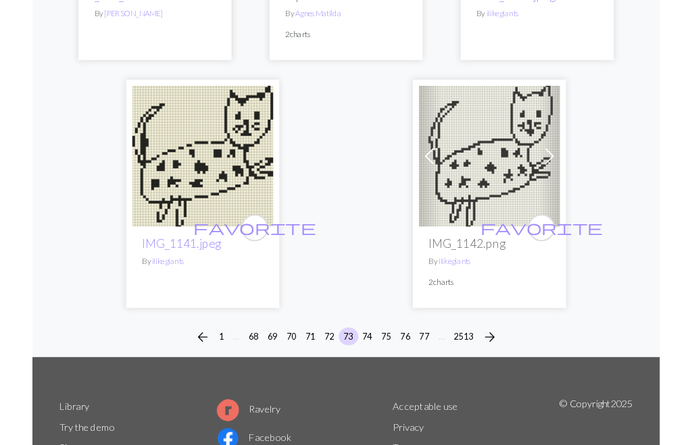
scroll to position [4582, 0]
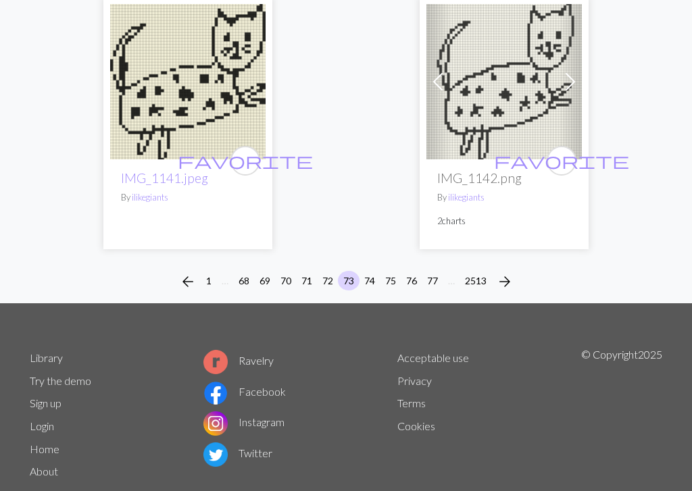
click at [334, 271] on button "72" at bounding box center [328, 281] width 22 height 20
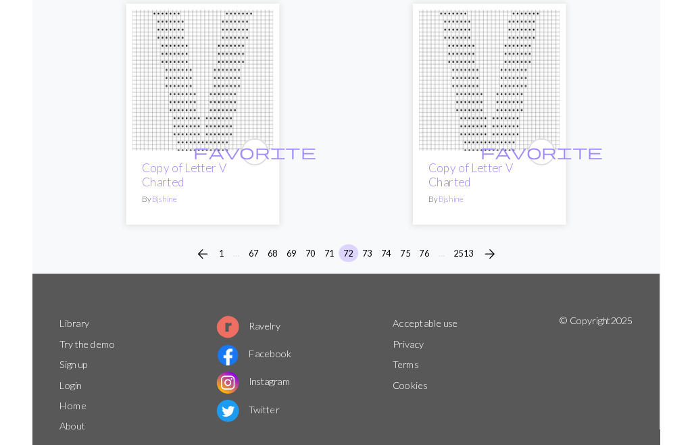
scroll to position [4463, 0]
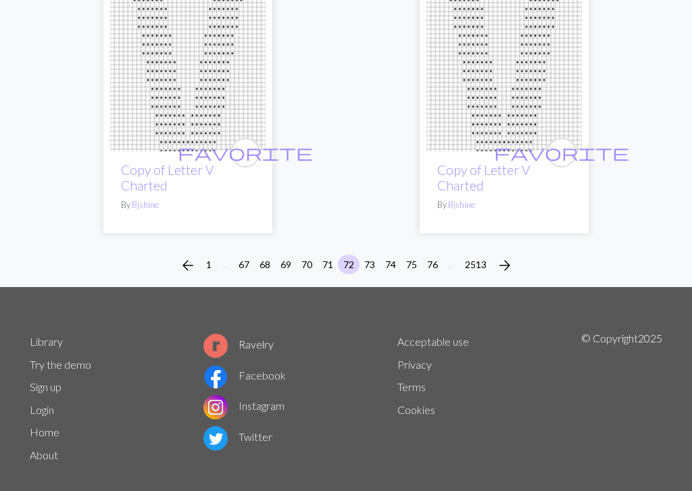
click at [335, 255] on button "71" at bounding box center [328, 265] width 22 height 20
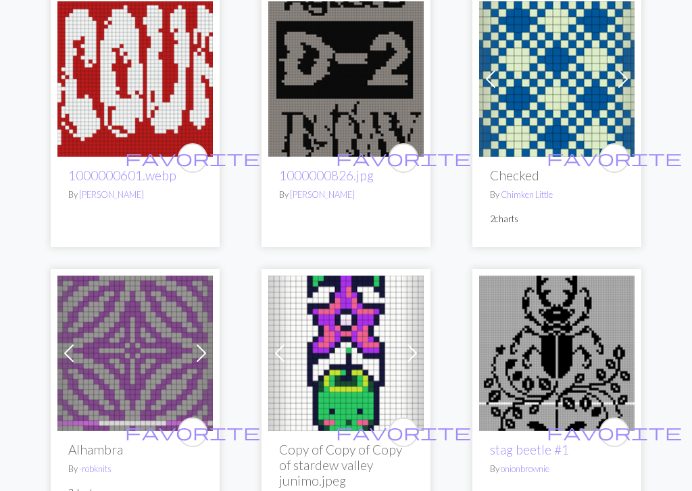
scroll to position [2052, 0]
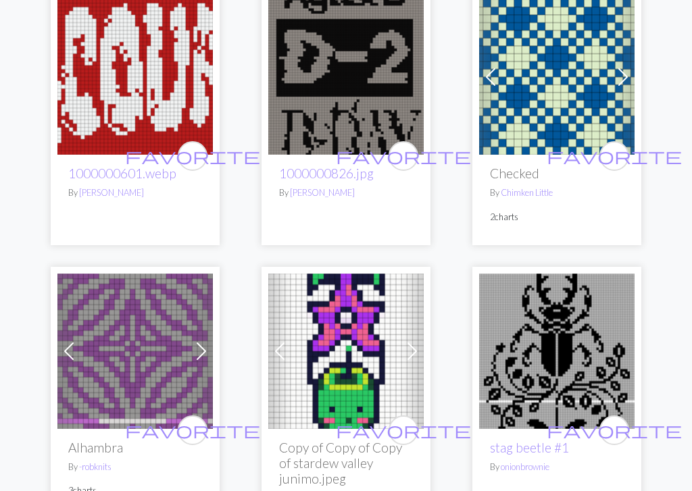
click at [551, 89] on img at bounding box center [556, 77] width 155 height 155
